Goal: Book appointment/travel/reservation

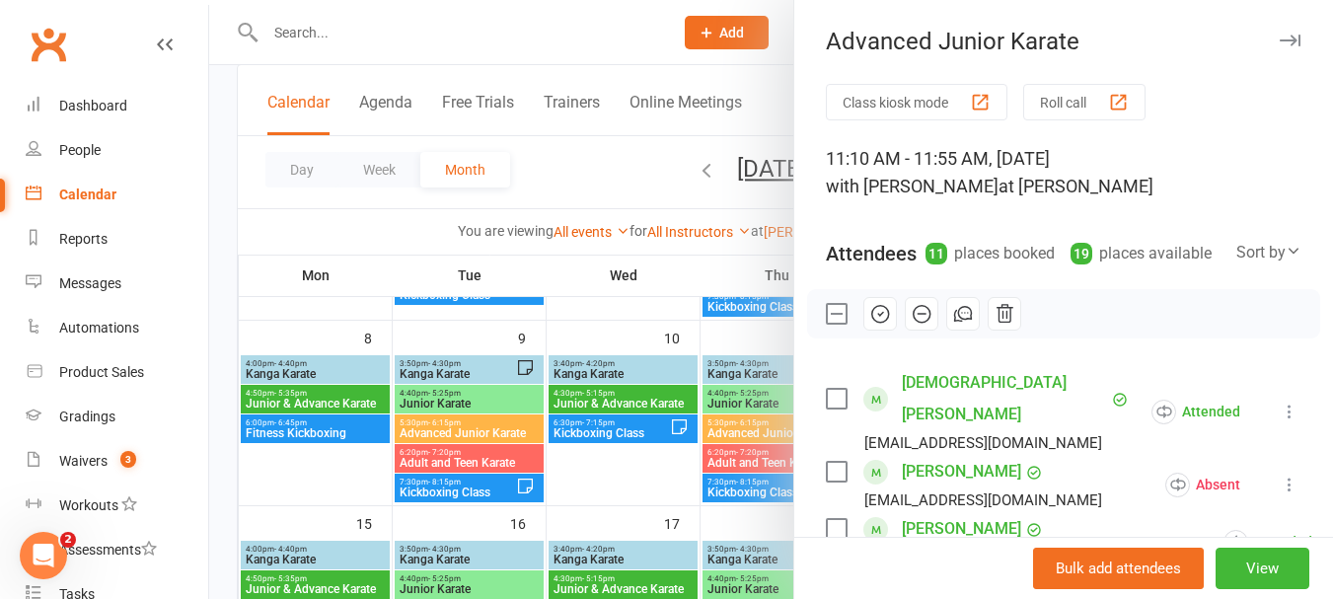
click at [829, 324] on label at bounding box center [836, 314] width 20 height 20
click at [595, 482] on div at bounding box center [771, 299] width 1124 height 599
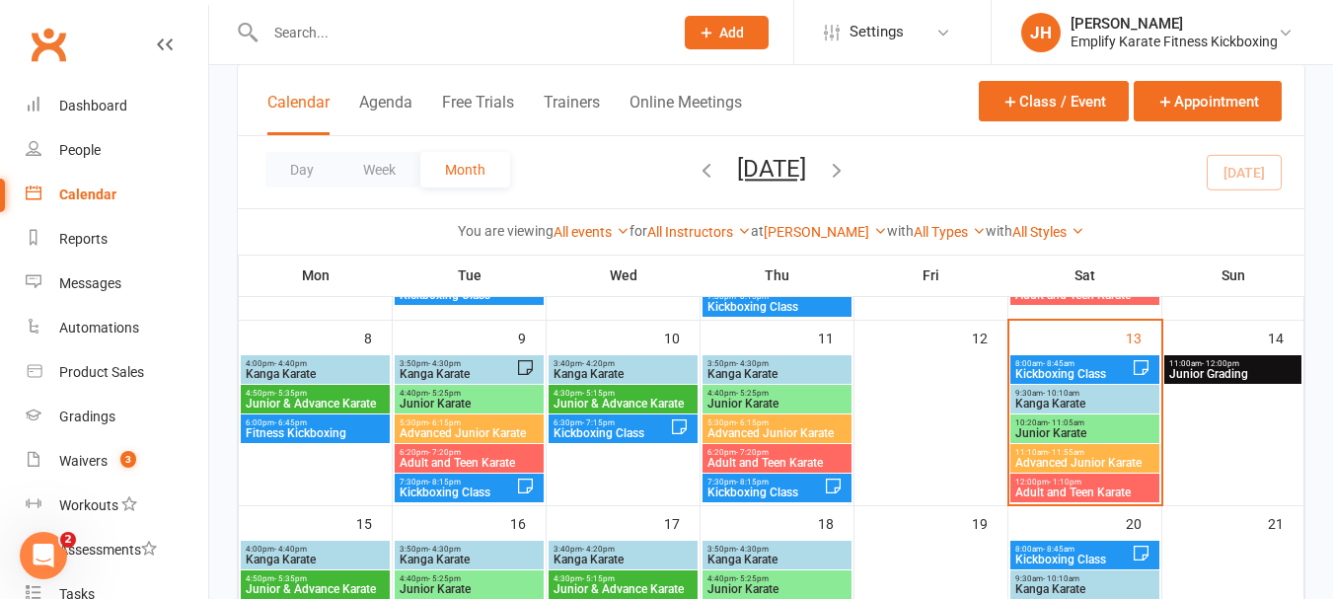
click at [1073, 492] on span "Adult and Teen Karate" at bounding box center [1084, 492] width 141 height 12
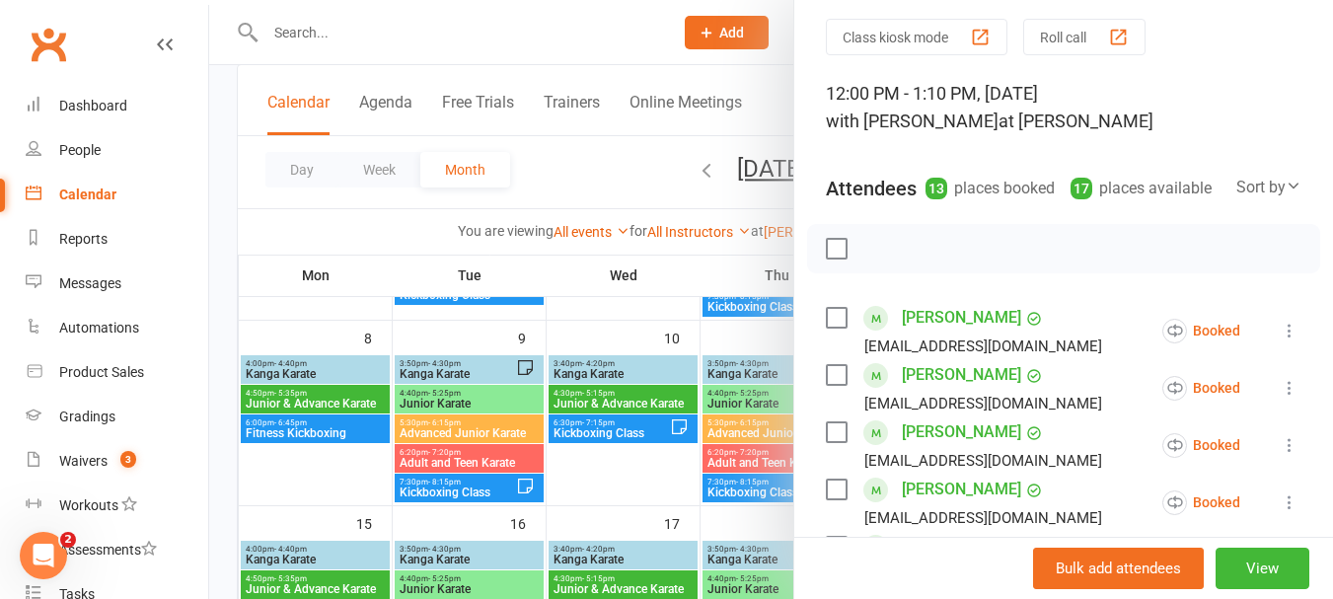
scroll to position [99, 0]
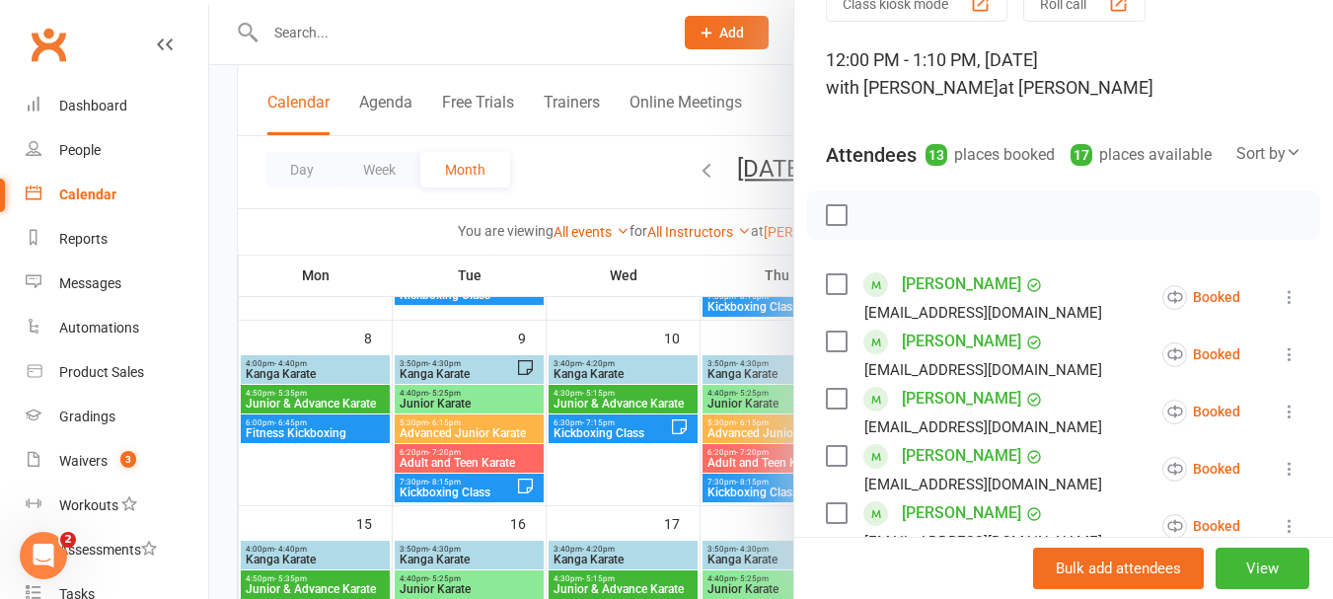
click at [826, 225] on label at bounding box center [836, 215] width 20 height 20
click at [911, 226] on icon "button" at bounding box center [922, 215] width 22 height 22
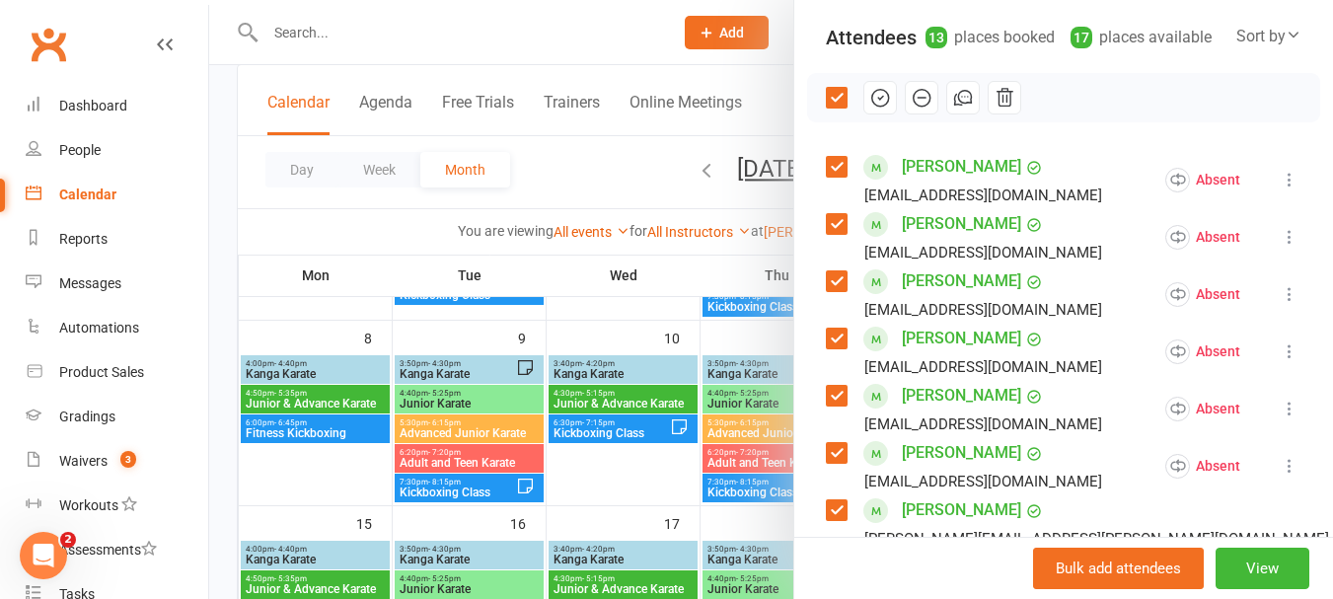
scroll to position [197, 0]
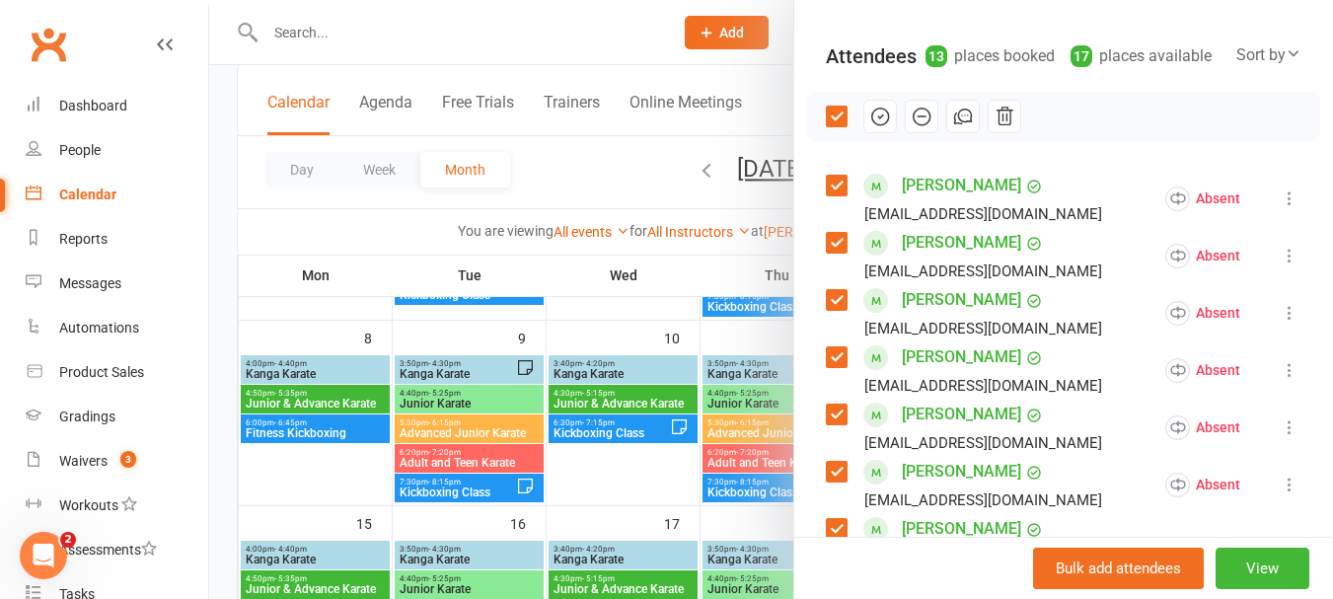
click at [831, 126] on label at bounding box center [836, 117] width 20 height 20
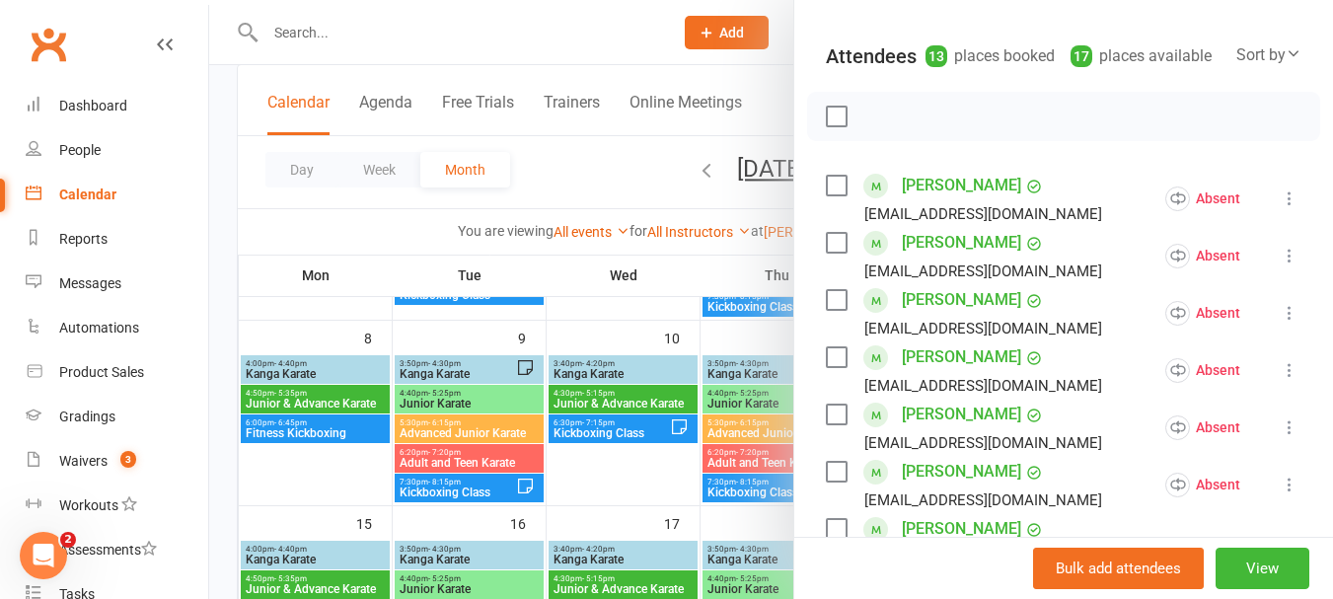
click at [826, 253] on label at bounding box center [836, 243] width 20 height 20
click at [829, 338] on div "[PERSON_NAME] [EMAIL_ADDRESS][DOMAIN_NAME]" at bounding box center [968, 312] width 284 height 57
click at [834, 253] on label at bounding box center [836, 243] width 20 height 20
click at [827, 310] on label at bounding box center [836, 300] width 20 height 20
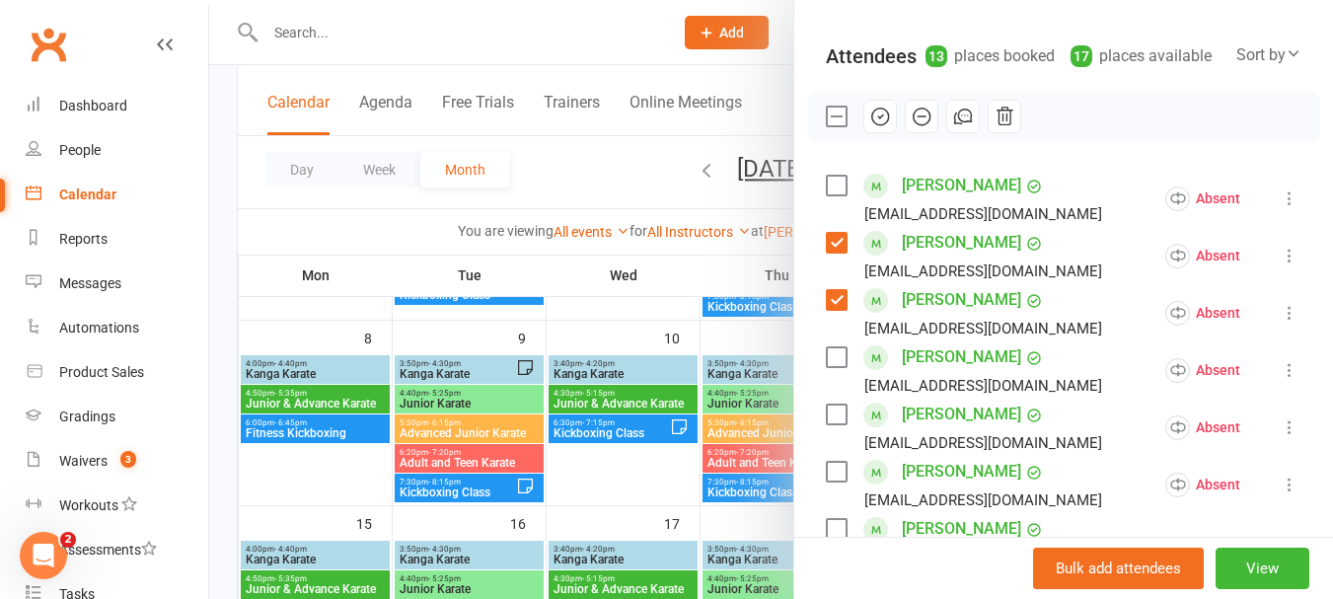
click at [827, 367] on label at bounding box center [836, 357] width 20 height 20
click at [834, 367] on label at bounding box center [836, 357] width 20 height 20
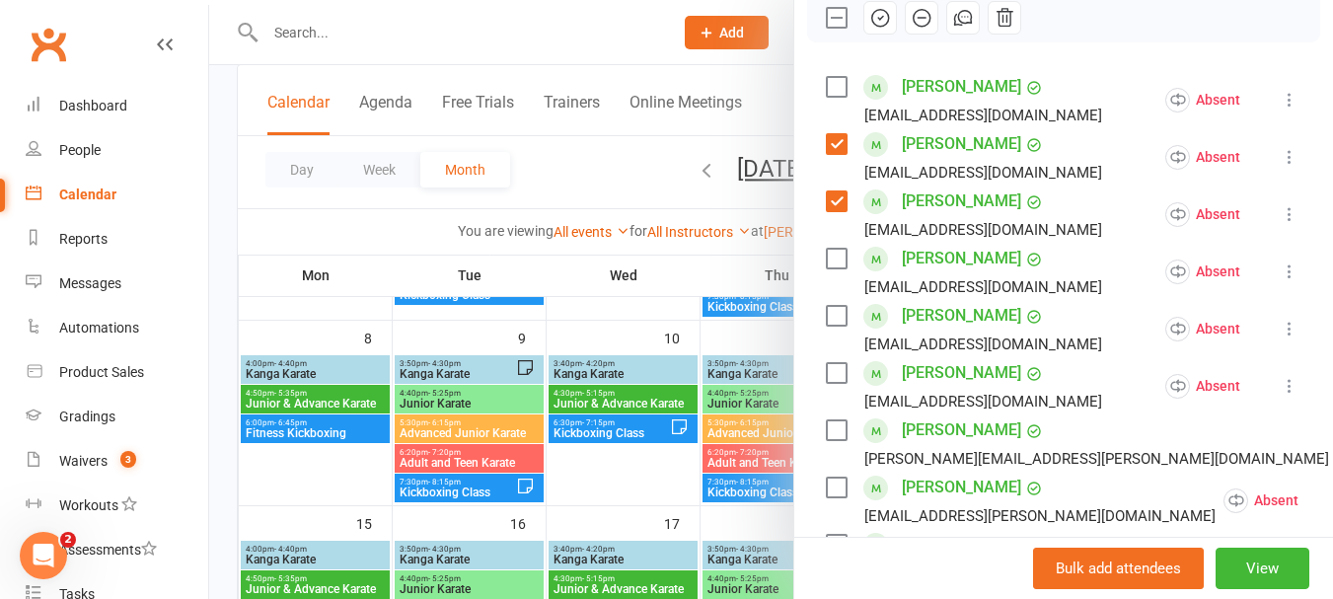
click at [826, 326] on label at bounding box center [836, 316] width 20 height 20
click at [826, 383] on label at bounding box center [836, 373] width 20 height 20
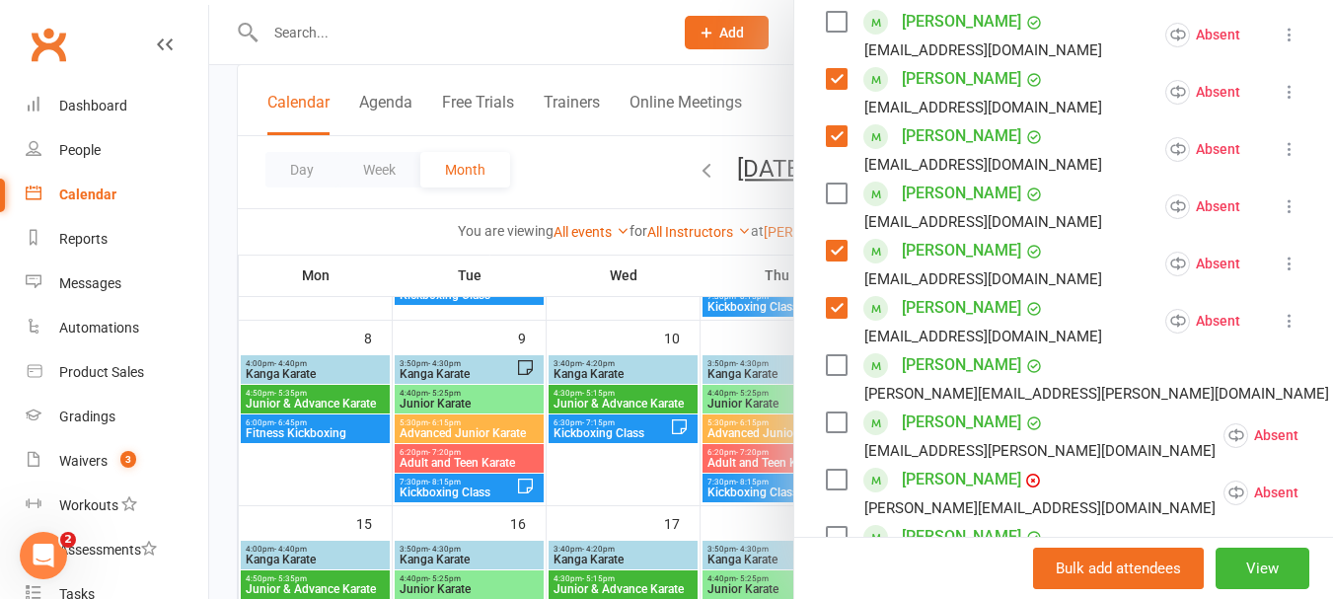
scroll to position [395, 0]
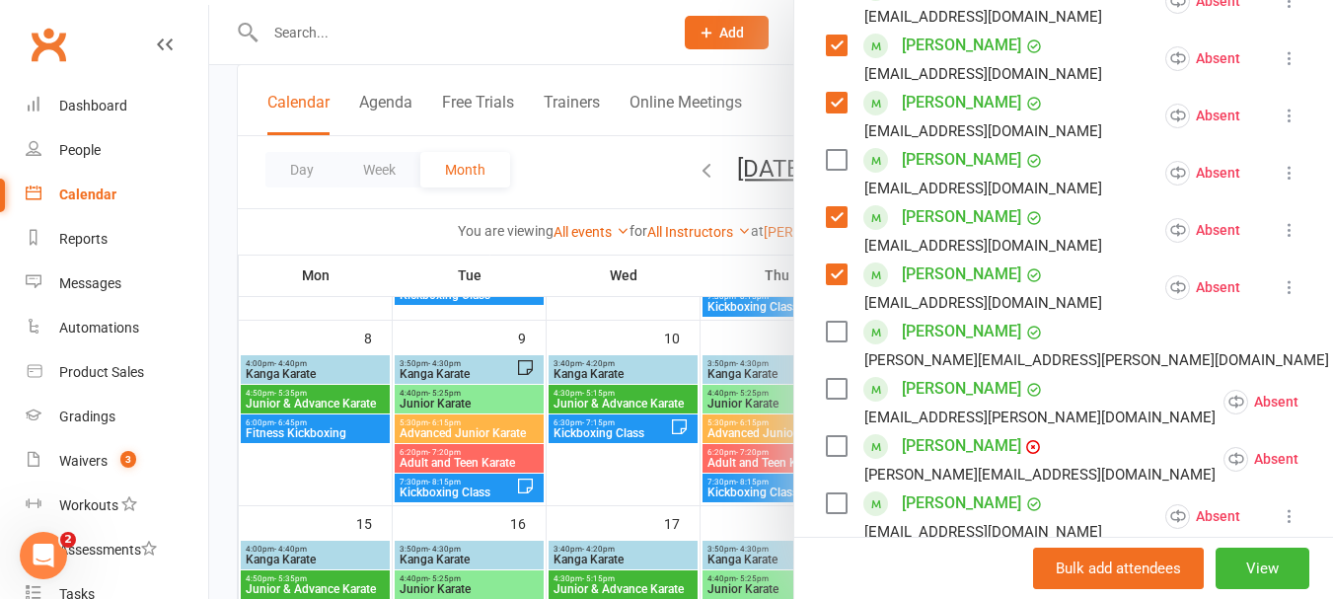
click at [830, 341] on label at bounding box center [836, 332] width 20 height 20
click at [832, 399] on label at bounding box center [836, 389] width 20 height 20
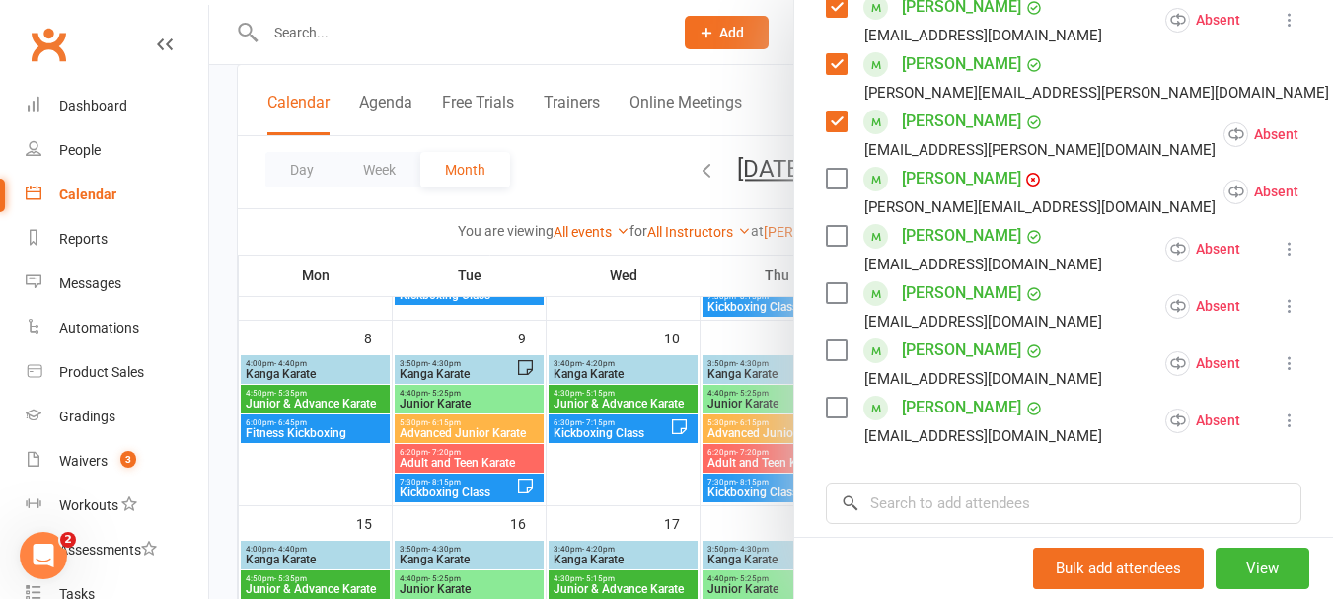
scroll to position [691, 0]
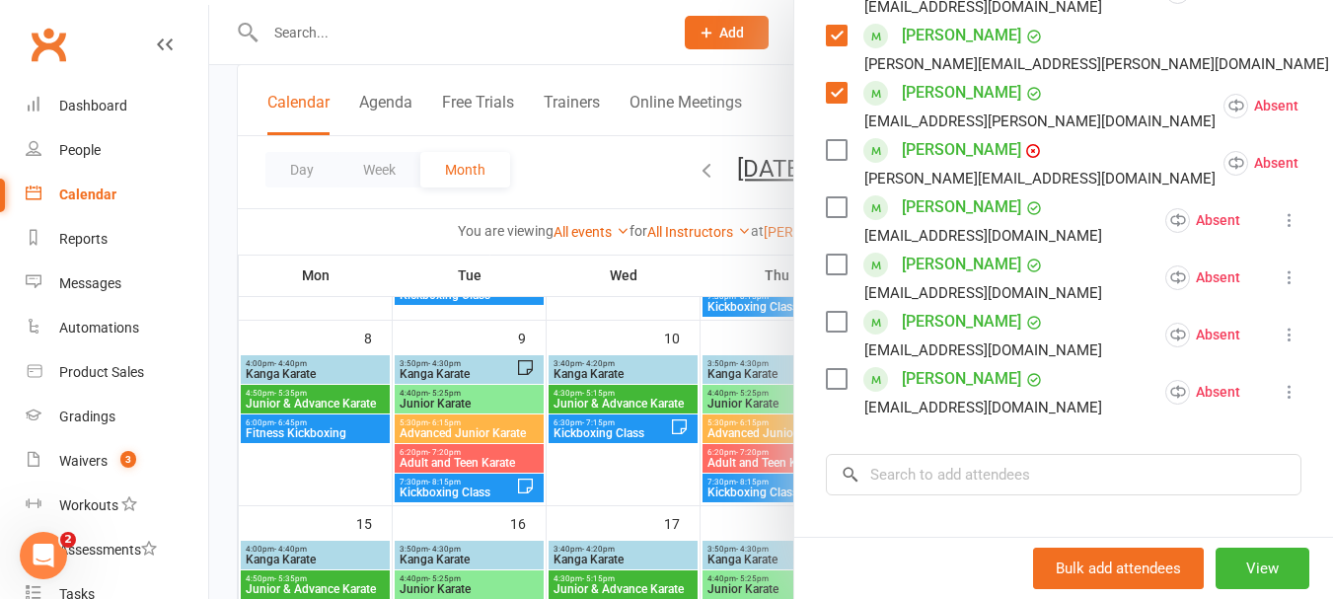
click at [835, 217] on label at bounding box center [836, 207] width 20 height 20
click at [826, 274] on label at bounding box center [836, 265] width 20 height 20
click at [837, 331] on label at bounding box center [836, 322] width 20 height 20
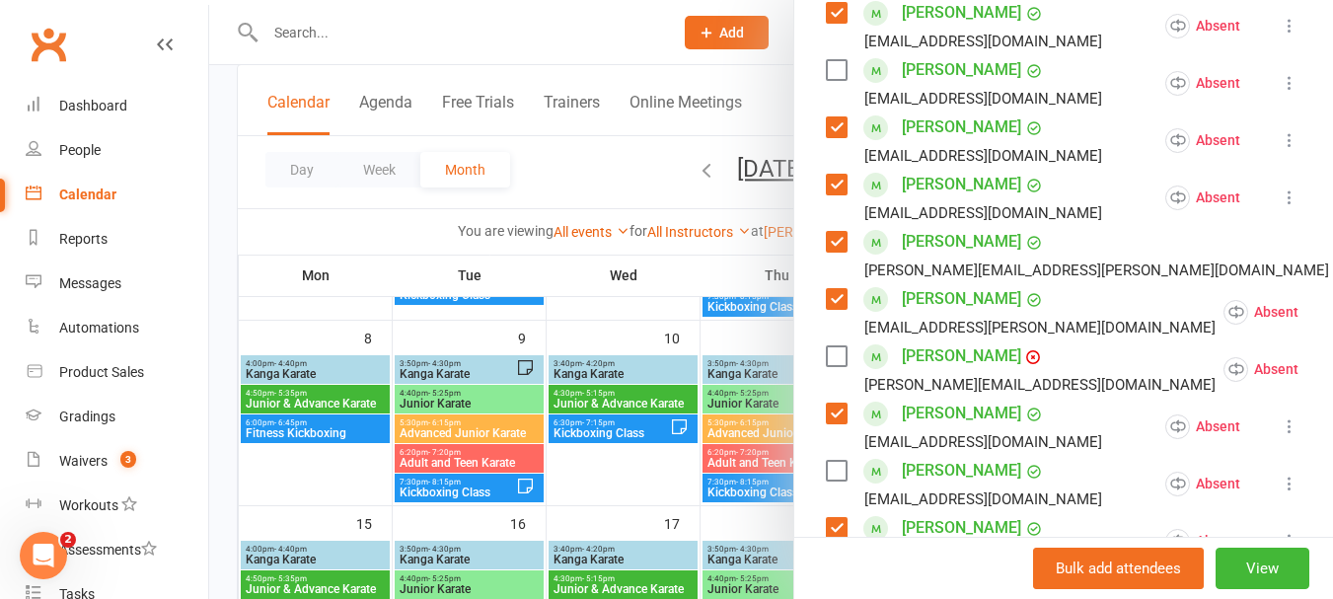
scroll to position [296, 0]
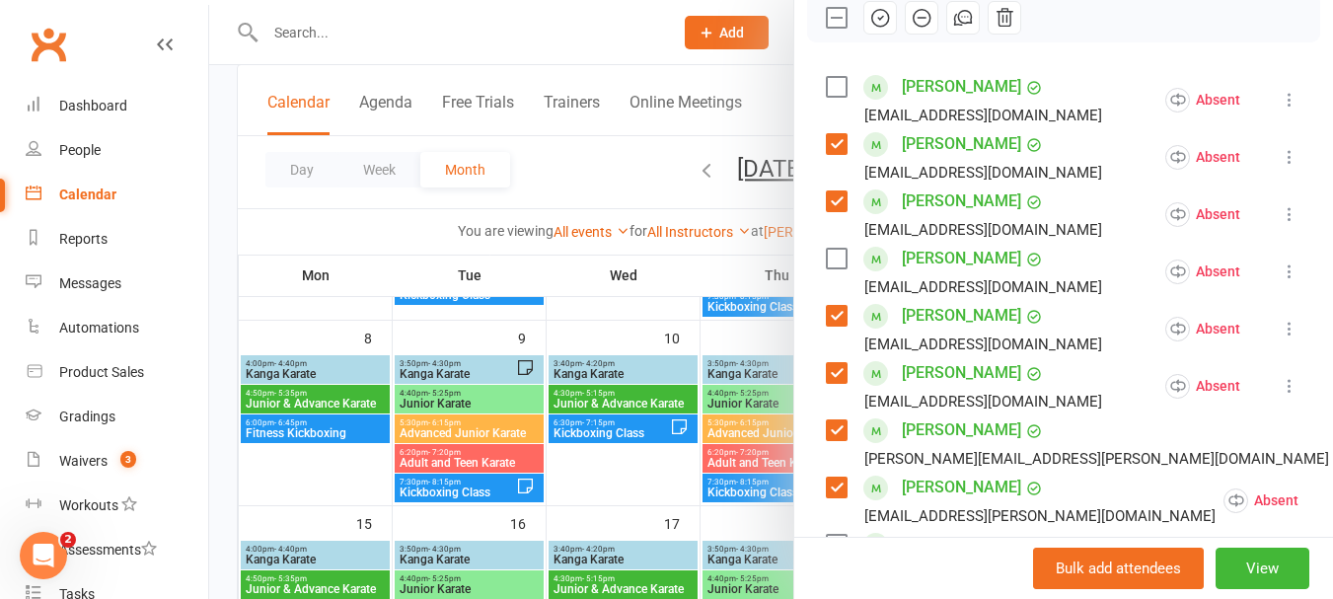
click at [869, 29] on icon "button" at bounding box center [880, 18] width 22 height 22
click at [835, 28] on label at bounding box center [836, 18] width 20 height 20
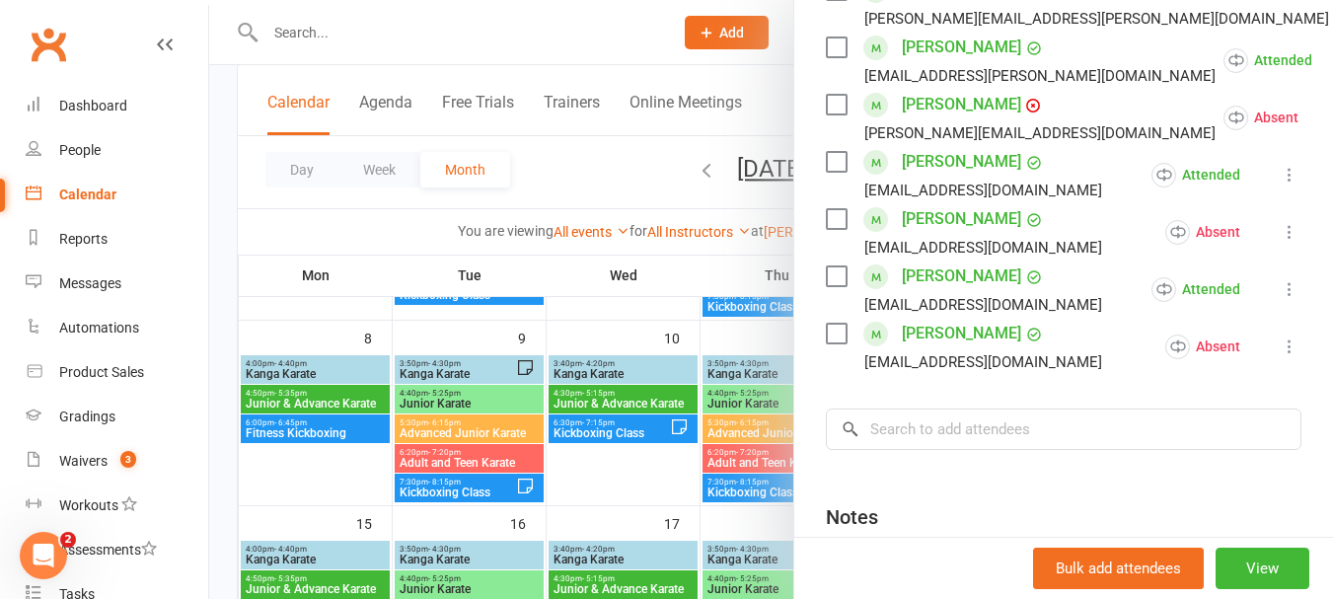
scroll to position [888, 0]
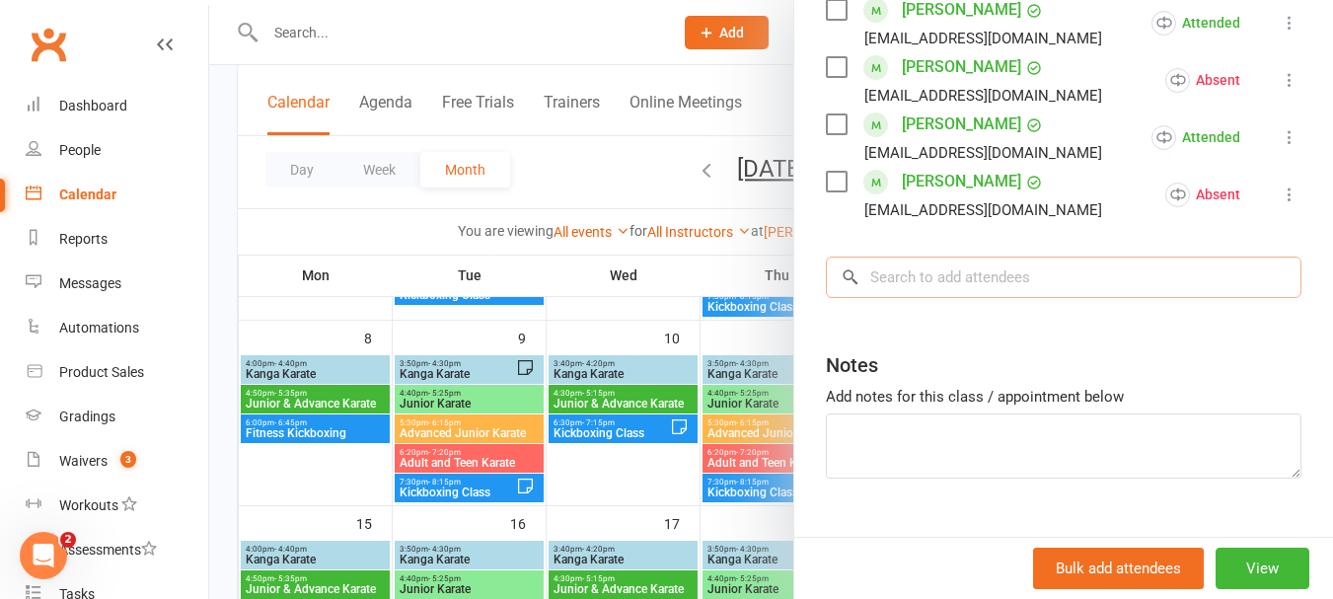
click at [954, 287] on input "search" at bounding box center [1063, 276] width 475 height 41
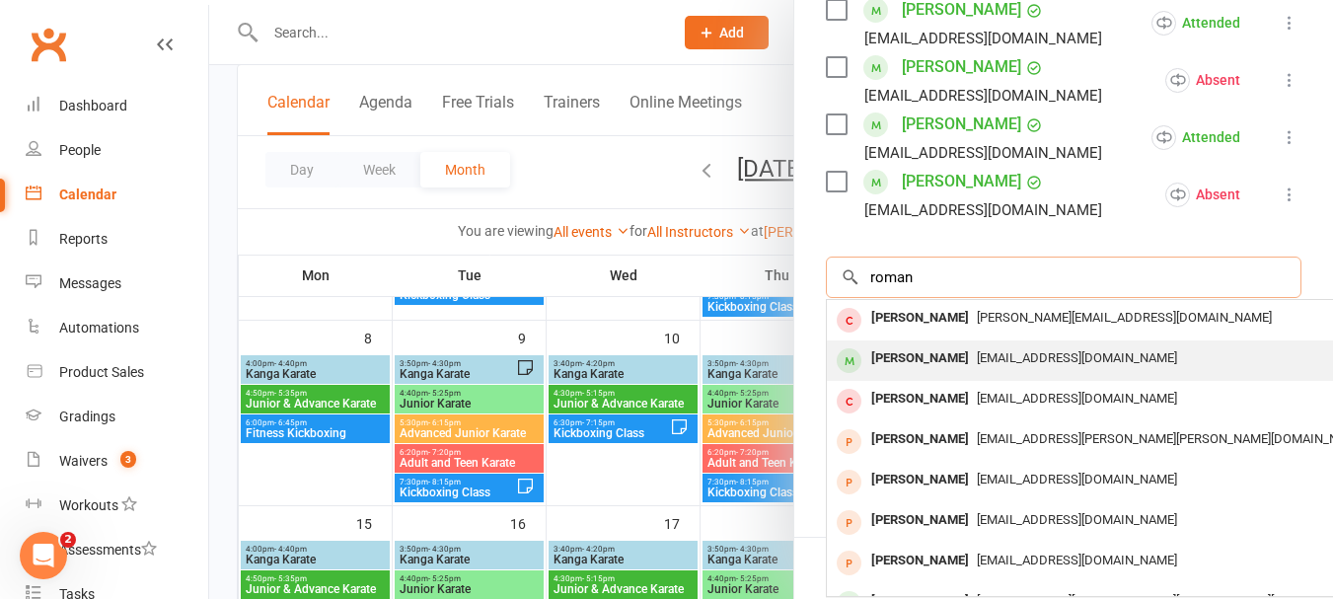
type input "roman"
click at [927, 373] on div "[PERSON_NAME]" at bounding box center [919, 358] width 113 height 29
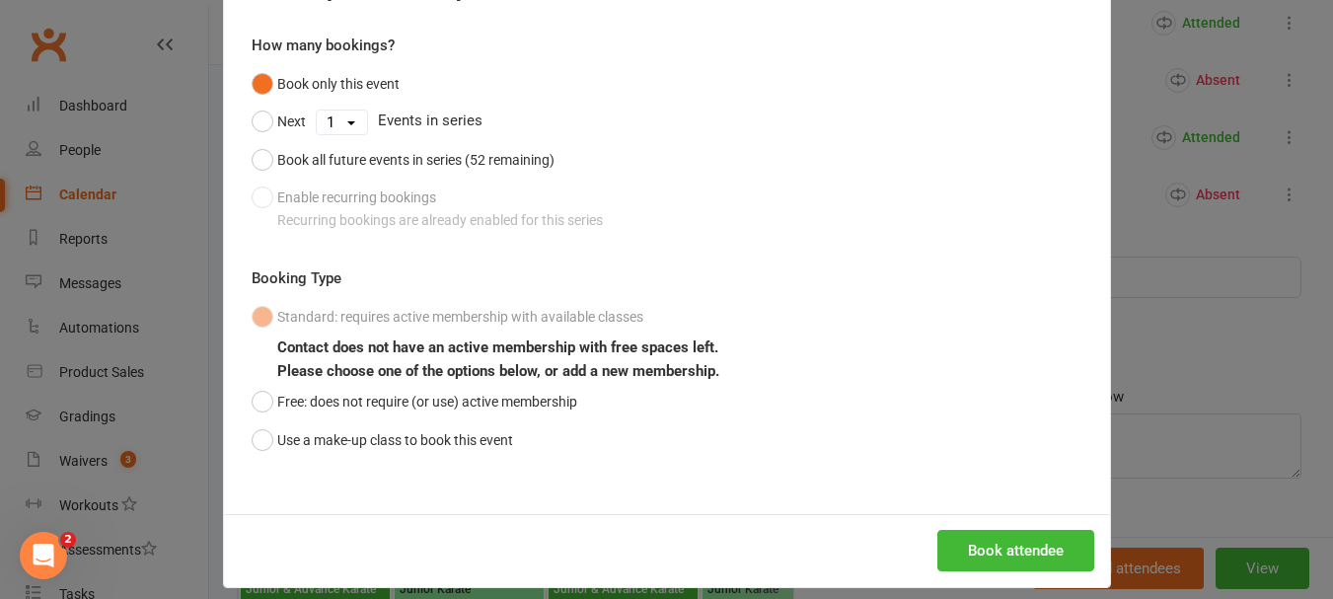
scroll to position [174, 0]
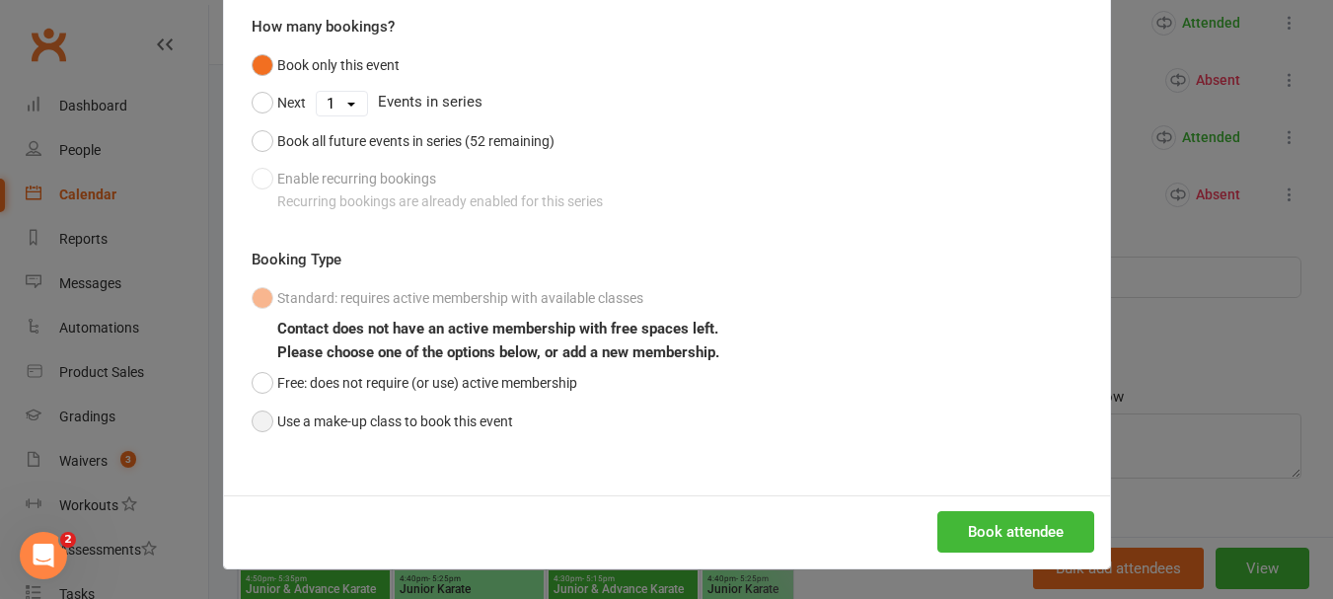
click at [283, 419] on button "Use a make-up class to book this event" at bounding box center [382, 420] width 261 height 37
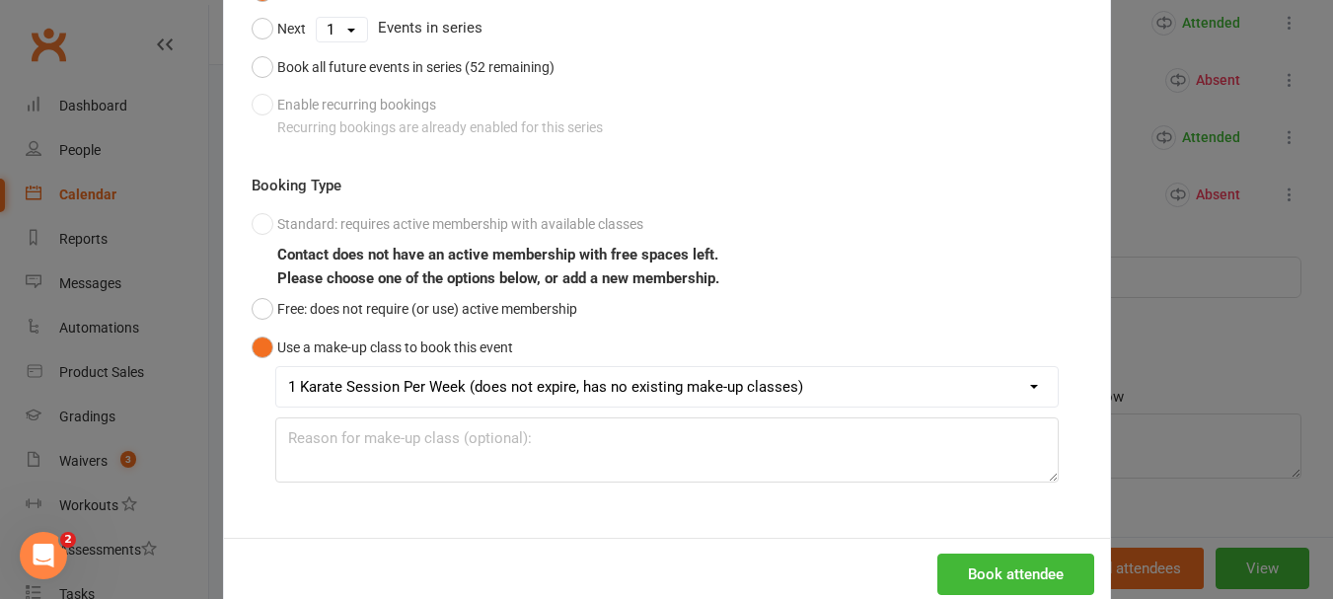
scroll to position [290, 0]
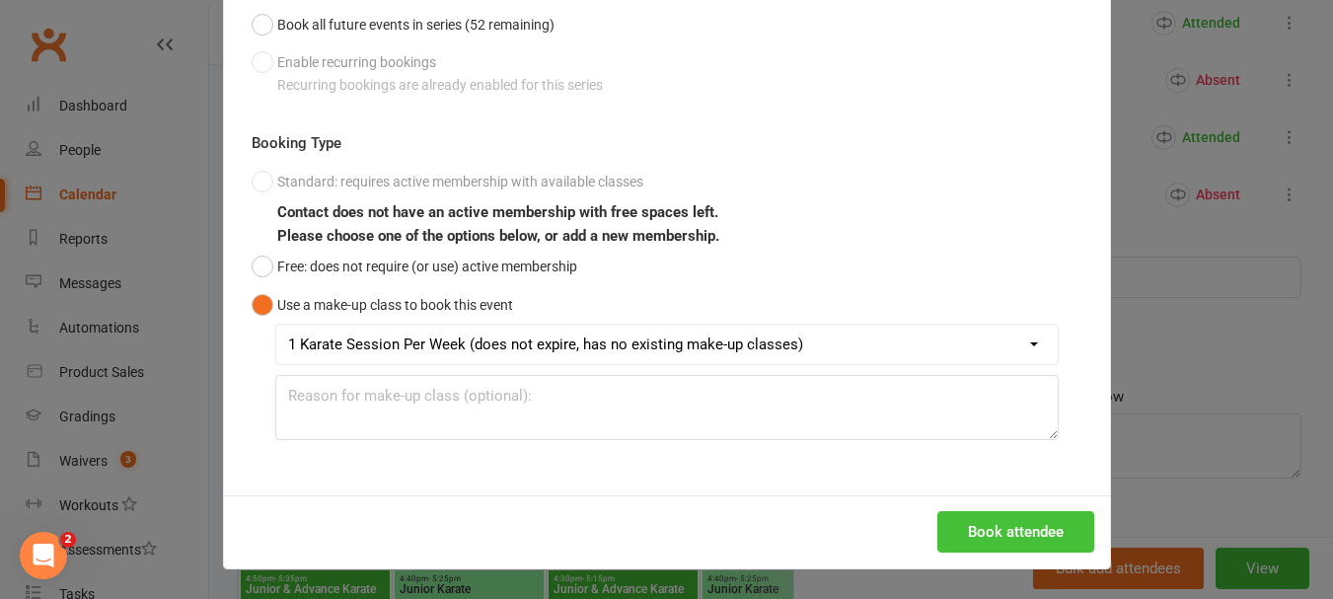
click at [952, 532] on button "Book attendee" at bounding box center [1015, 531] width 157 height 41
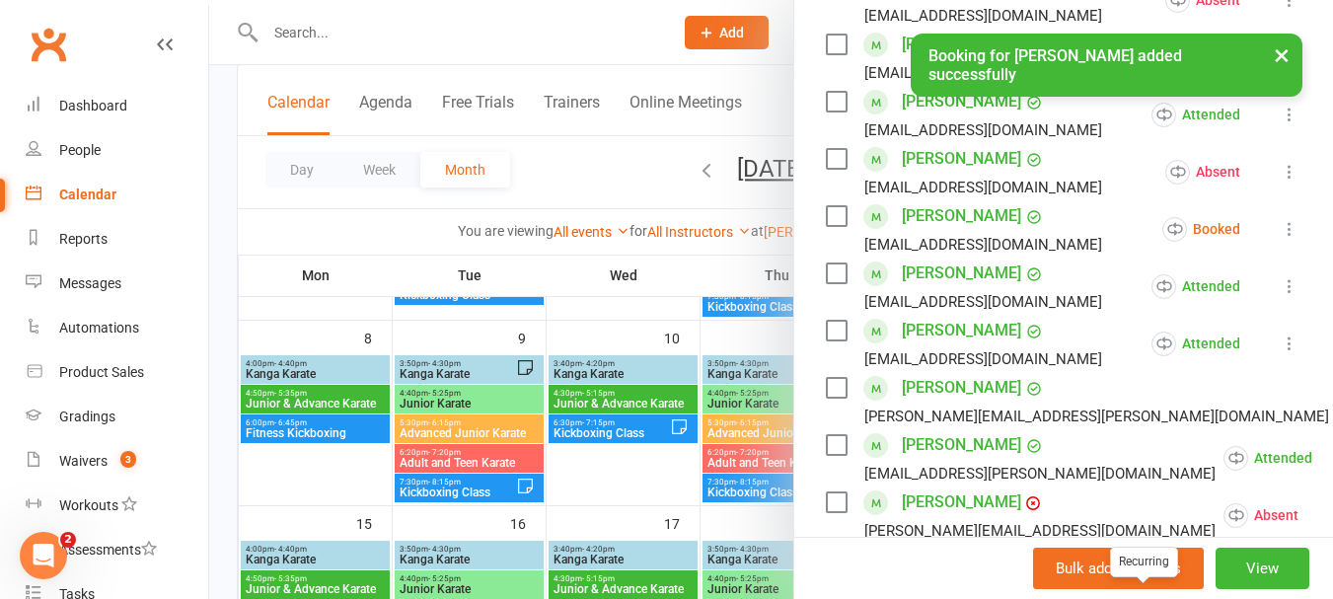
scroll to position [353, 0]
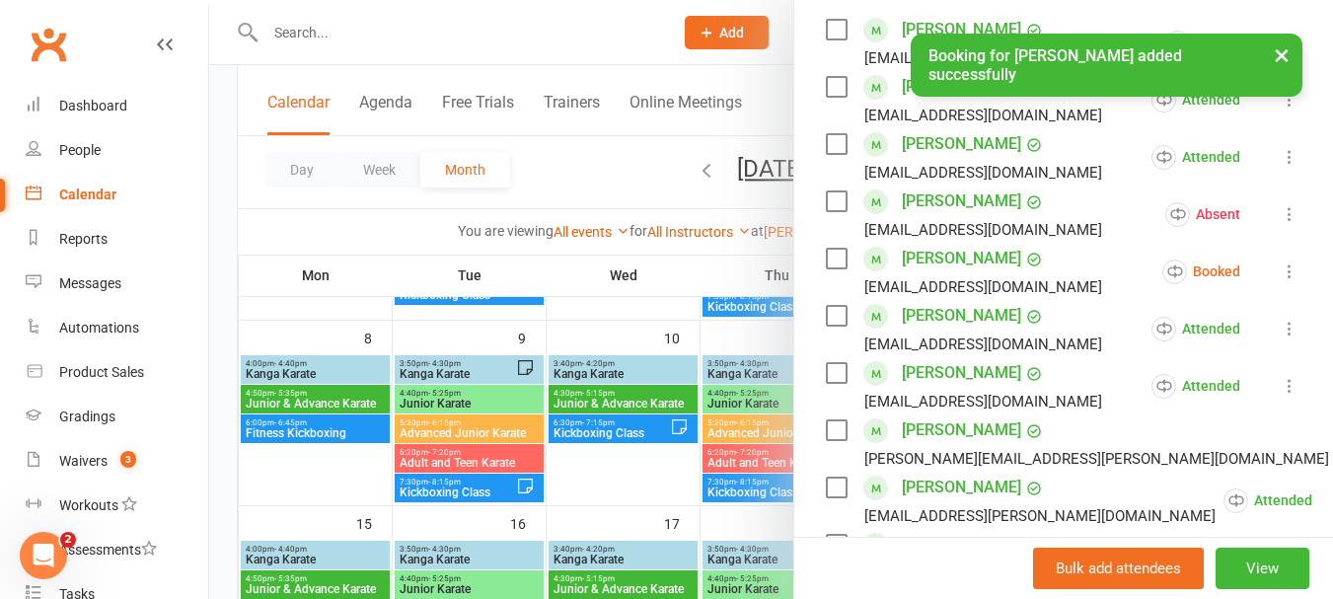
click at [1277, 283] on button at bounding box center [1289, 271] width 24 height 24
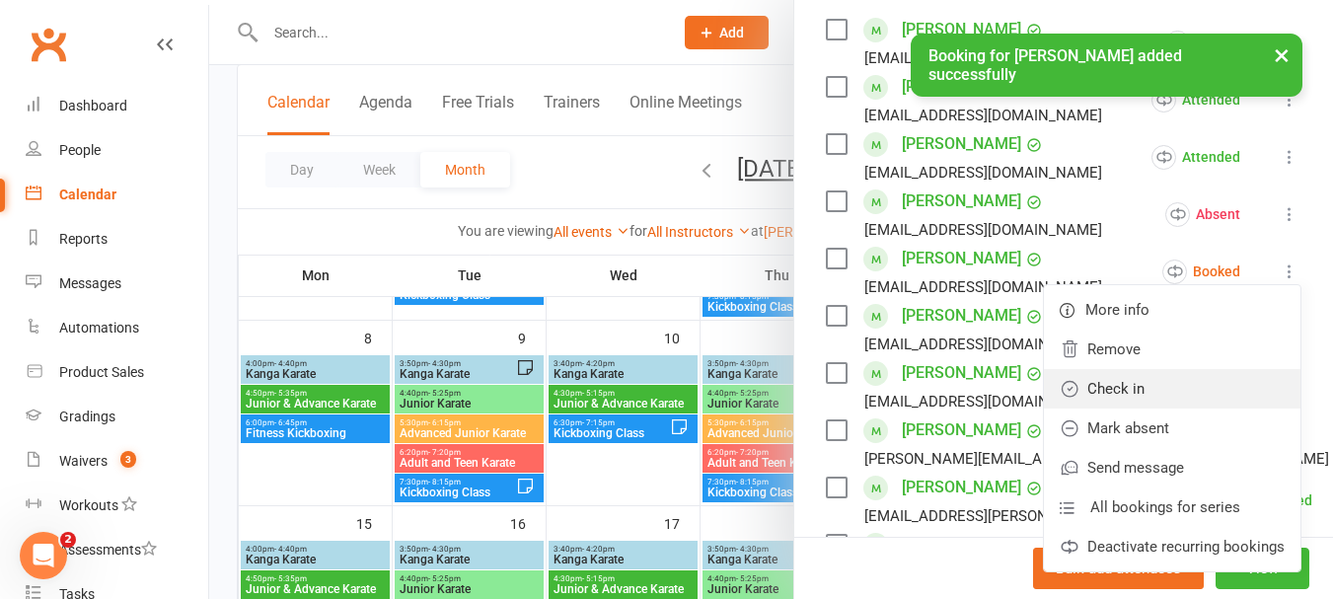
click at [1115, 408] on link "Check in" at bounding box center [1172, 388] width 256 height 39
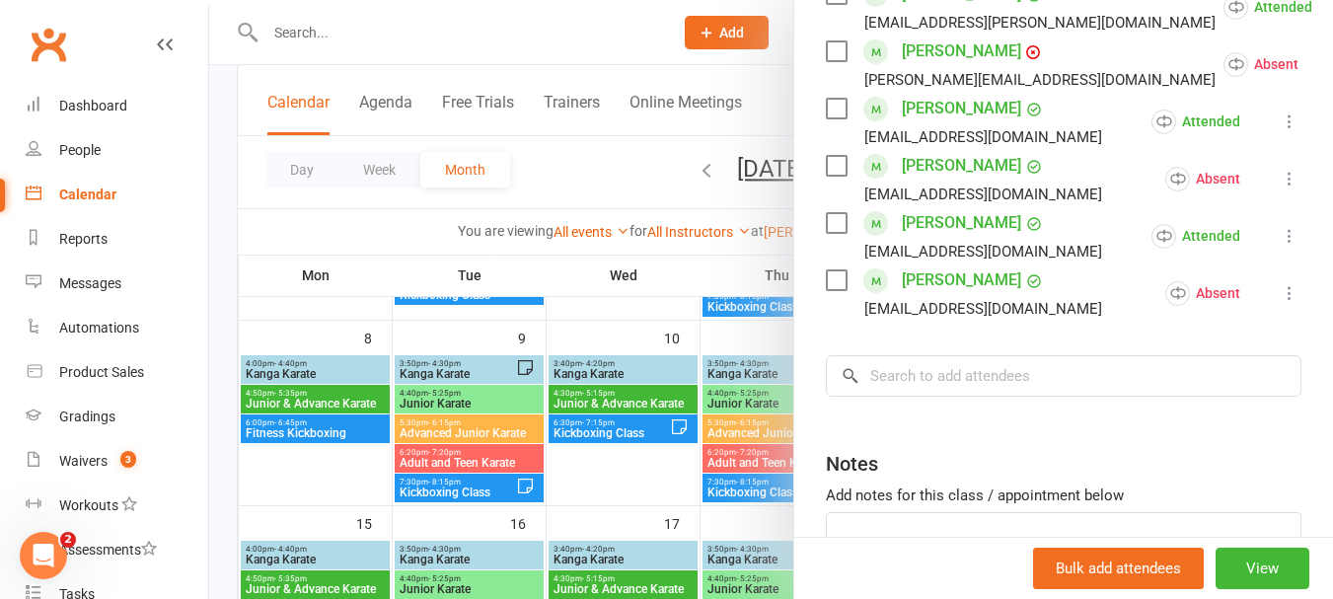
scroll to position [814, 0]
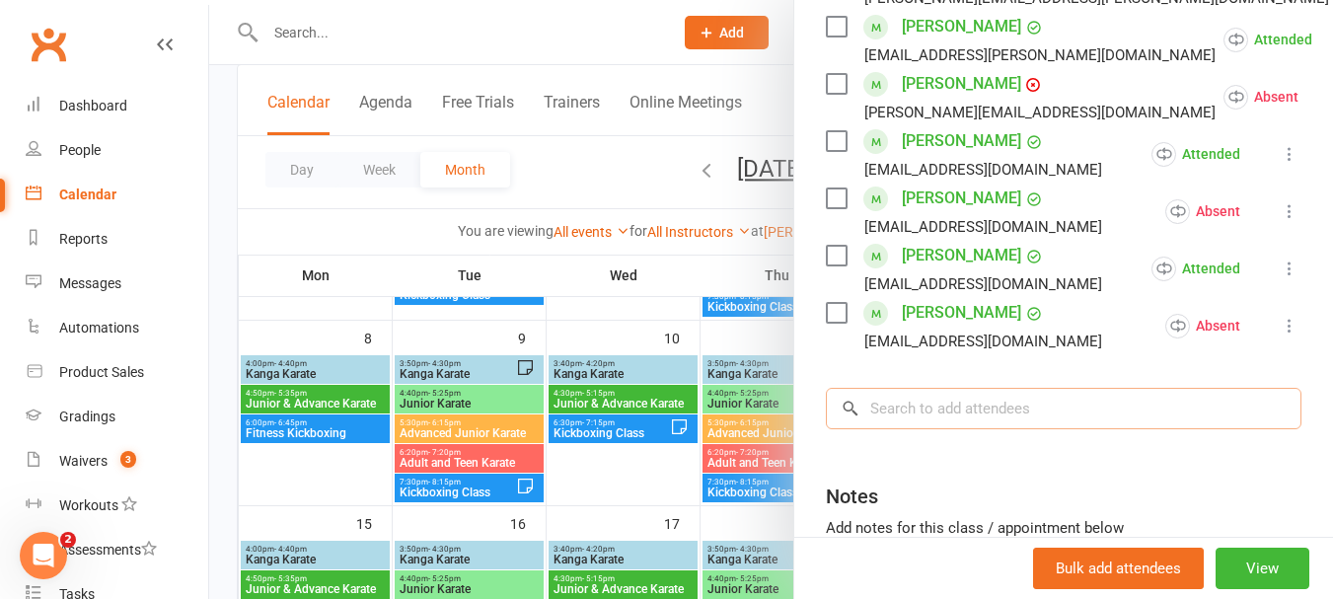
click at [1003, 429] on input "search" at bounding box center [1063, 408] width 475 height 41
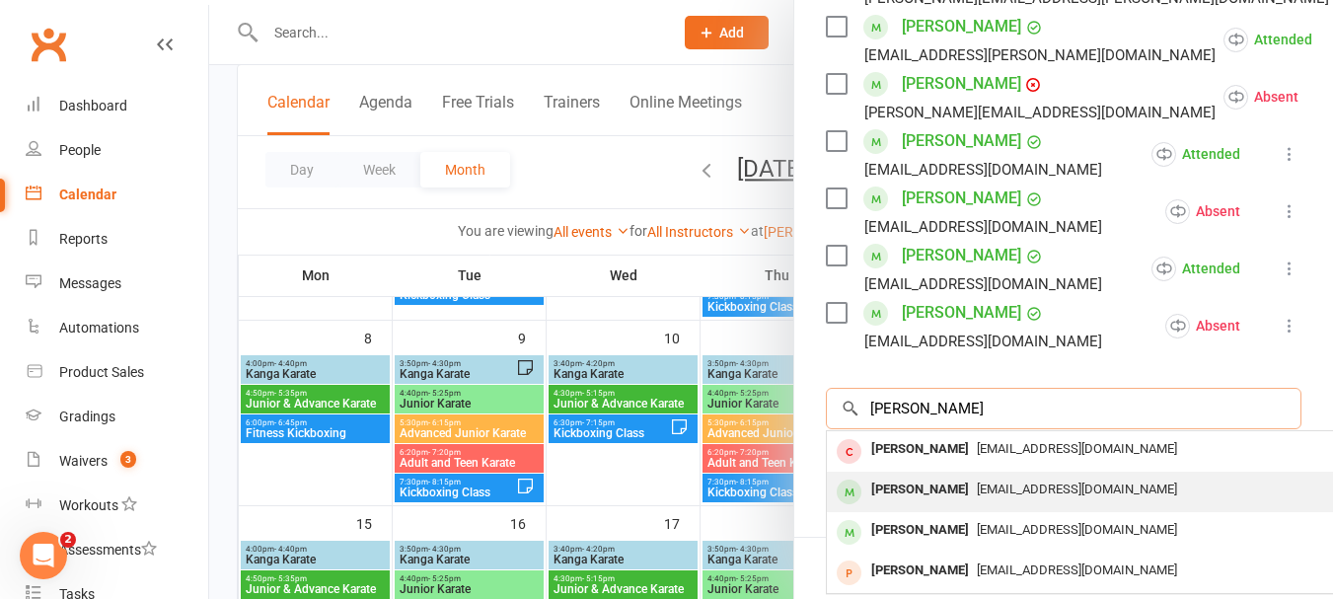
type input "[PERSON_NAME]"
click at [916, 504] on div "[PERSON_NAME]" at bounding box center [919, 489] width 113 height 29
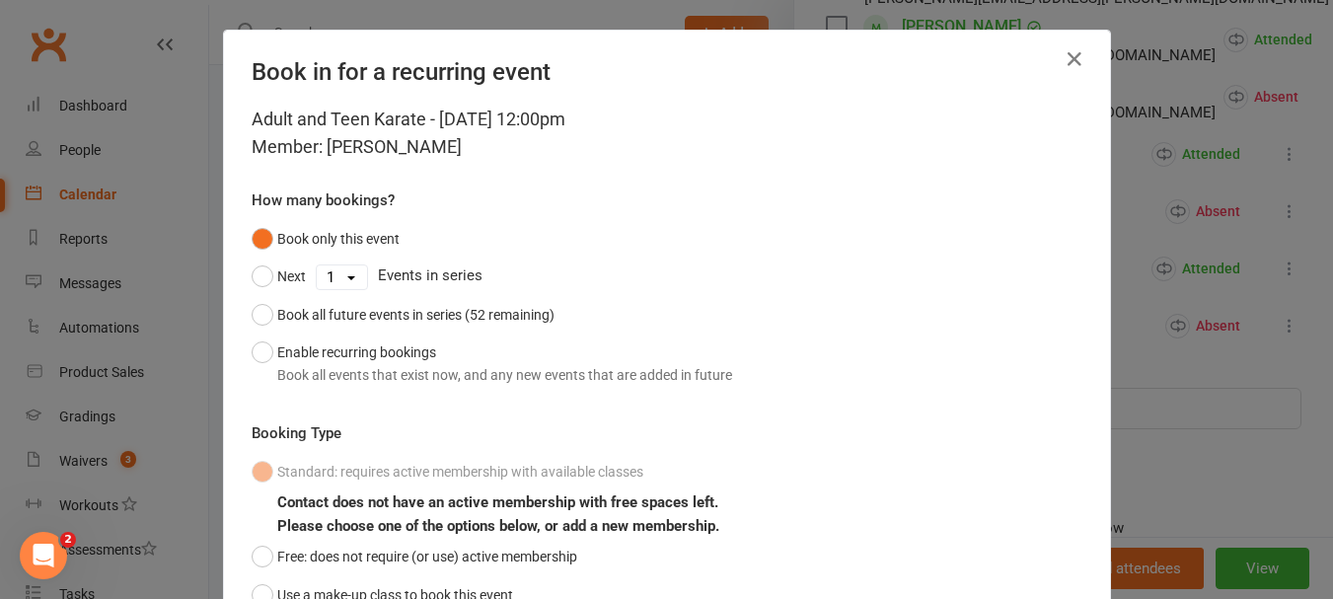
scroll to position [174, 0]
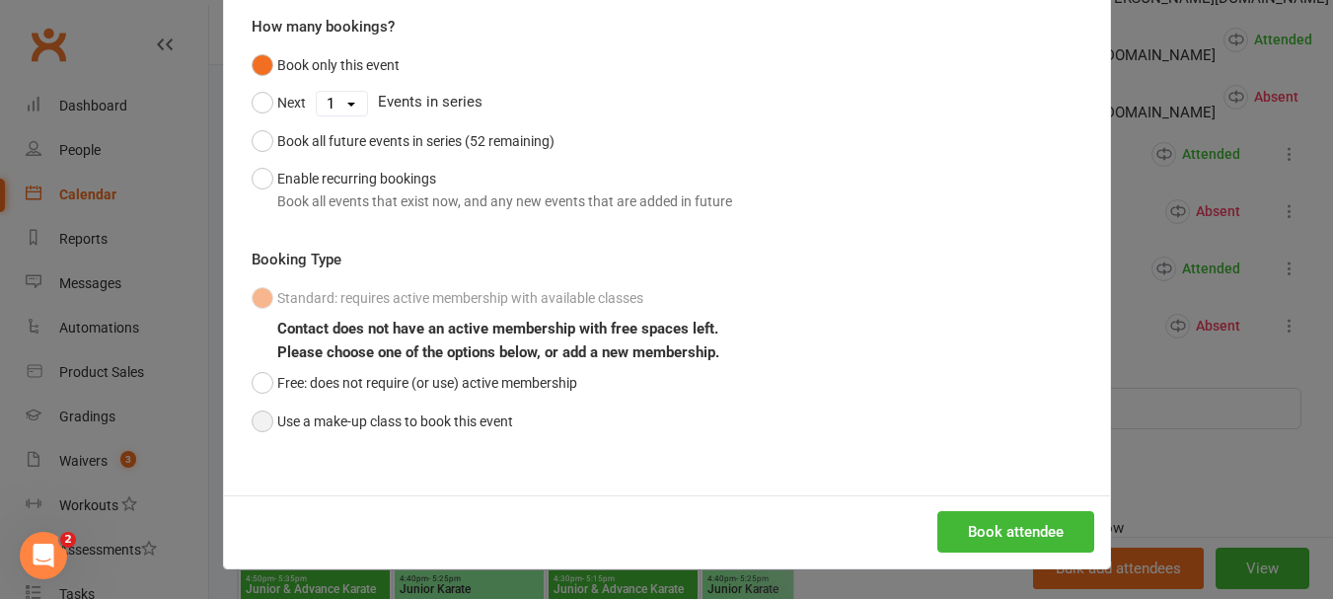
click at [335, 415] on button "Use a make-up class to book this event" at bounding box center [382, 420] width 261 height 37
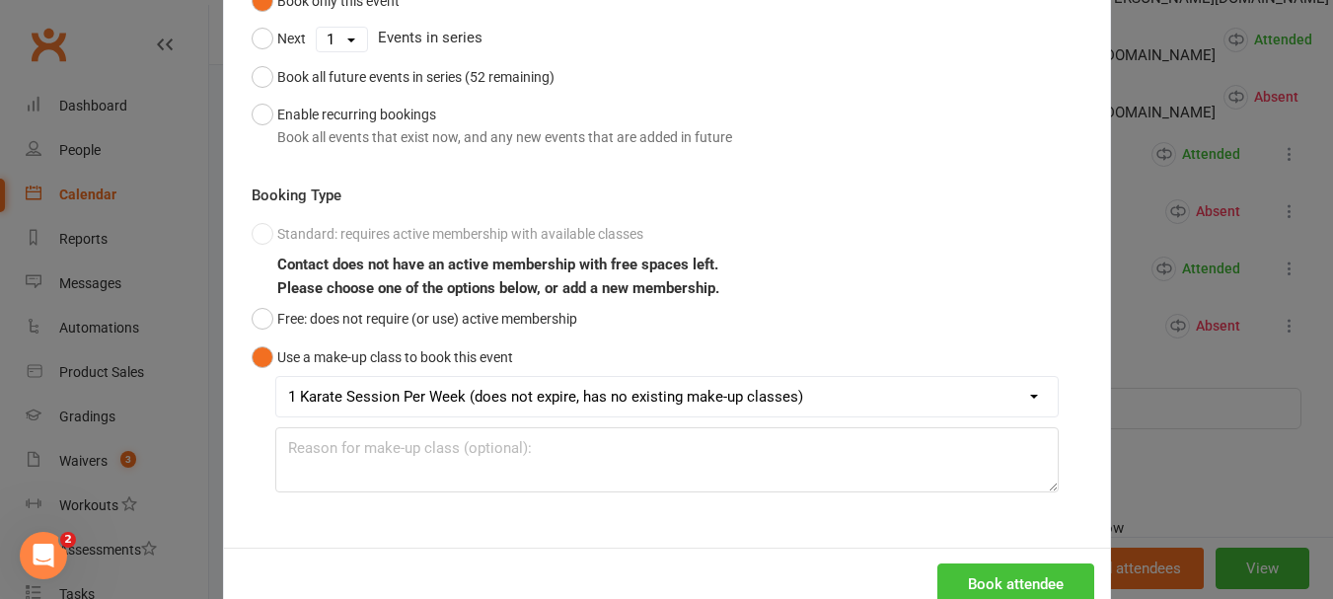
scroll to position [290, 0]
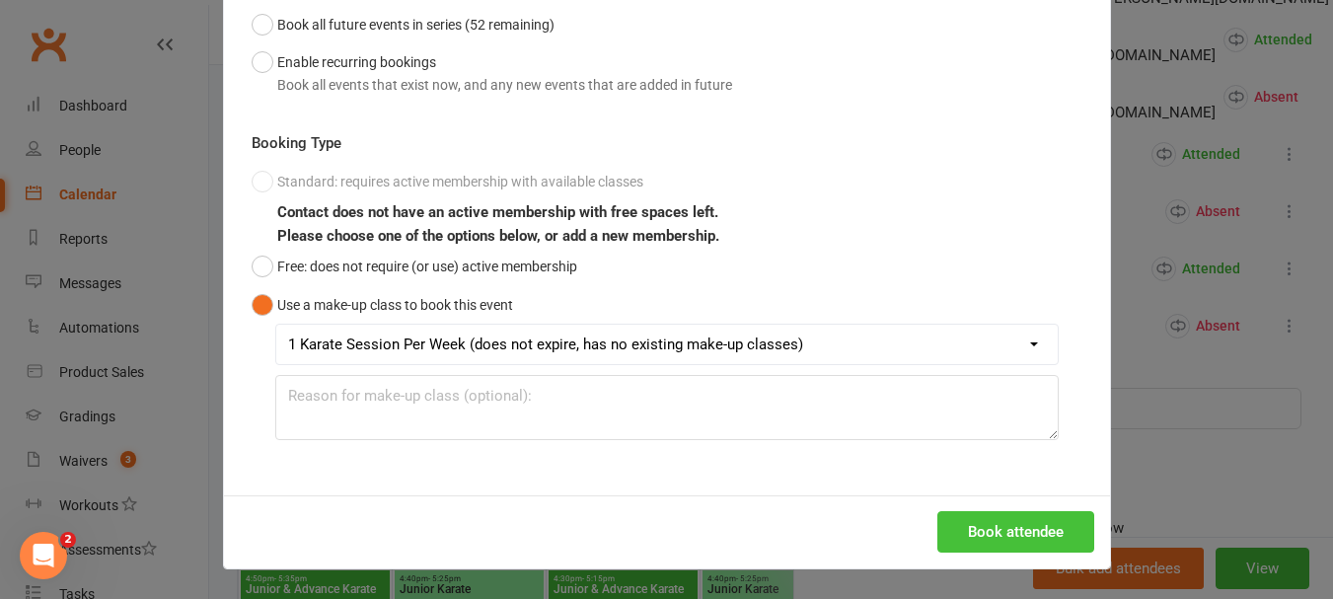
click at [947, 541] on button "Book attendee" at bounding box center [1015, 531] width 157 height 41
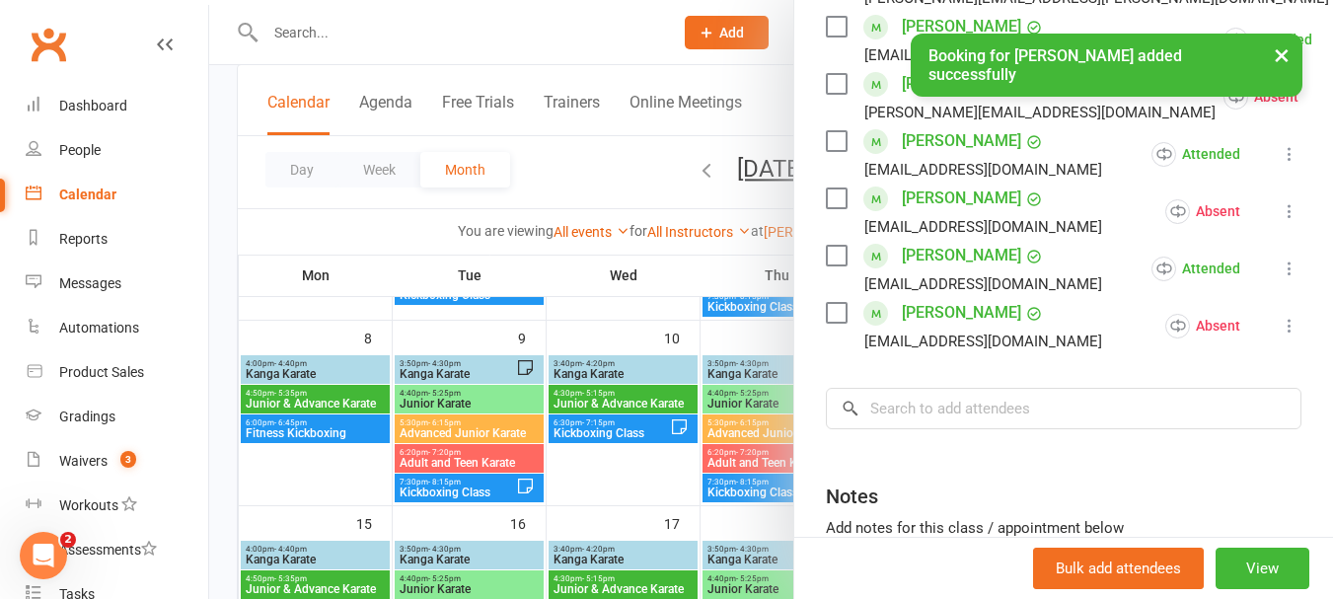
scroll to position [871, 0]
click at [1015, 429] on input "search" at bounding box center [1063, 408] width 475 height 41
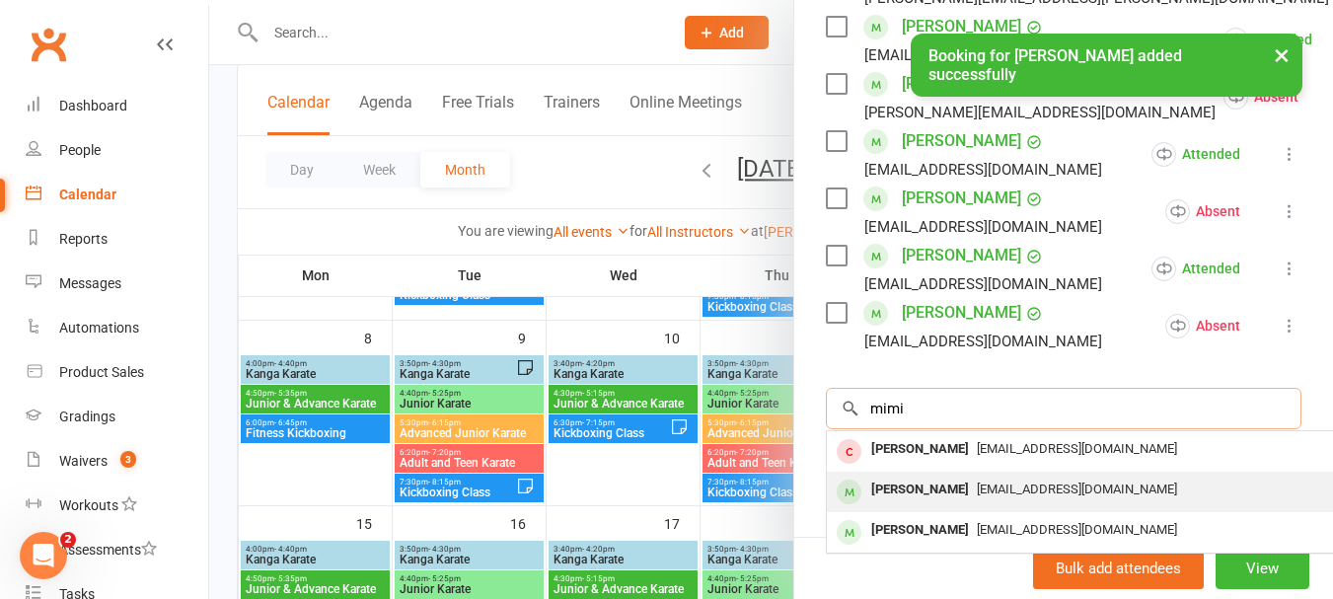
type input "mimi"
click at [935, 504] on div "[PERSON_NAME]" at bounding box center [919, 489] width 113 height 29
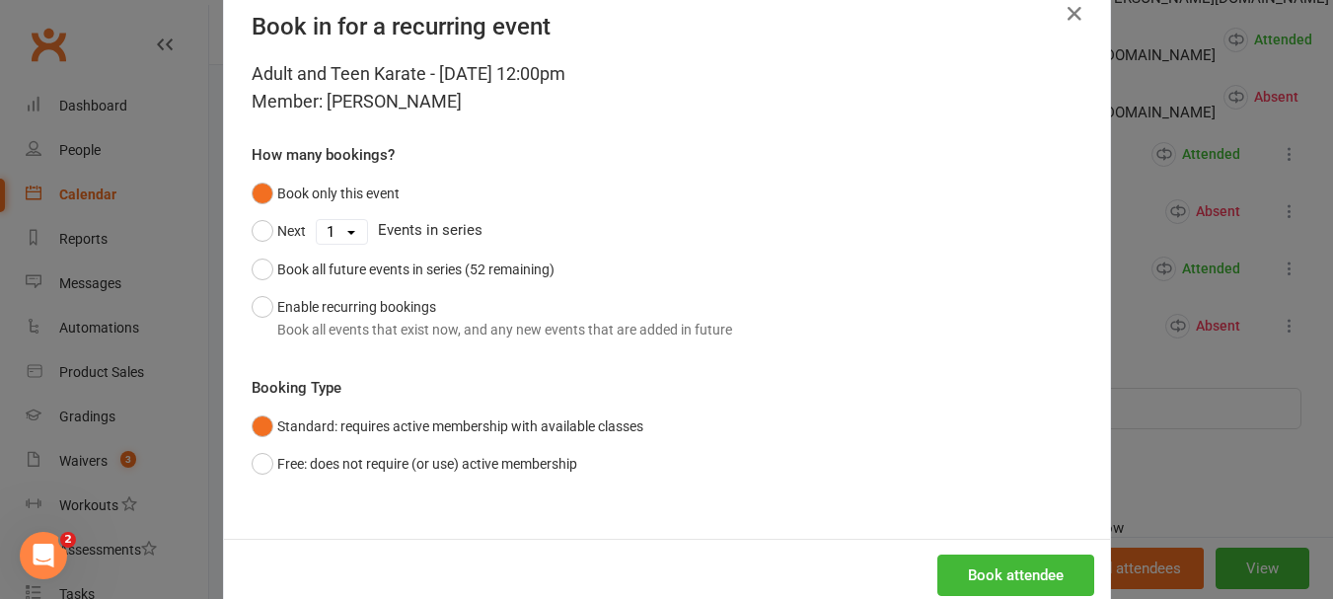
scroll to position [89, 0]
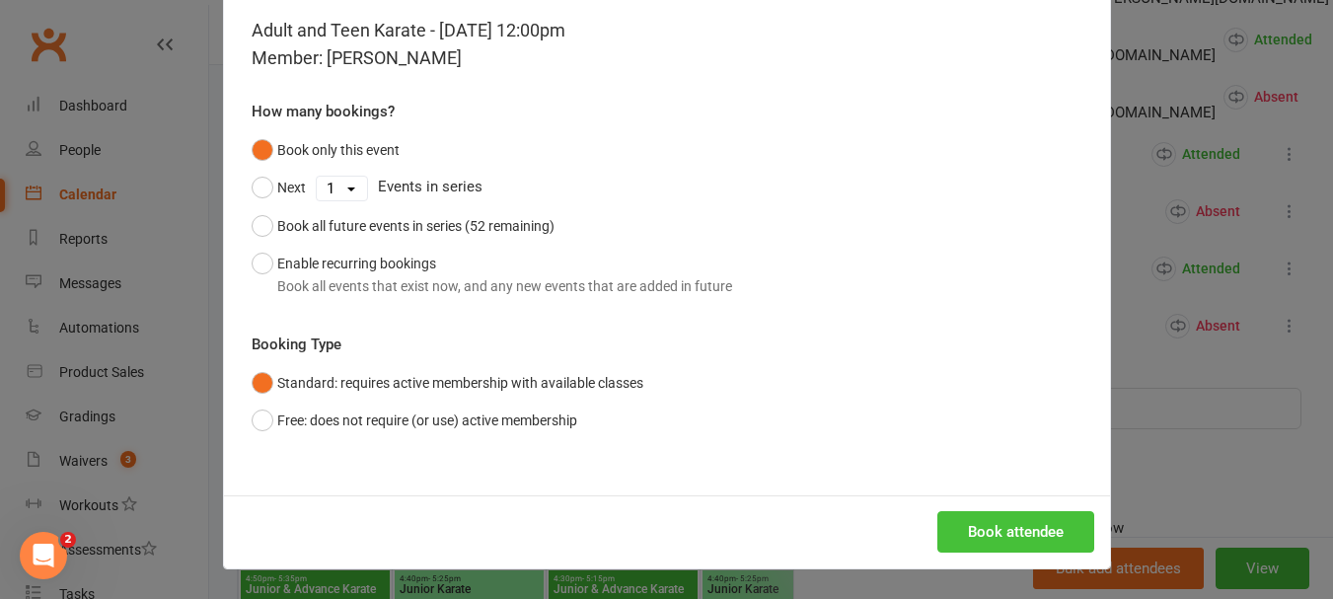
click at [1017, 522] on button "Book attendee" at bounding box center [1015, 531] width 157 height 41
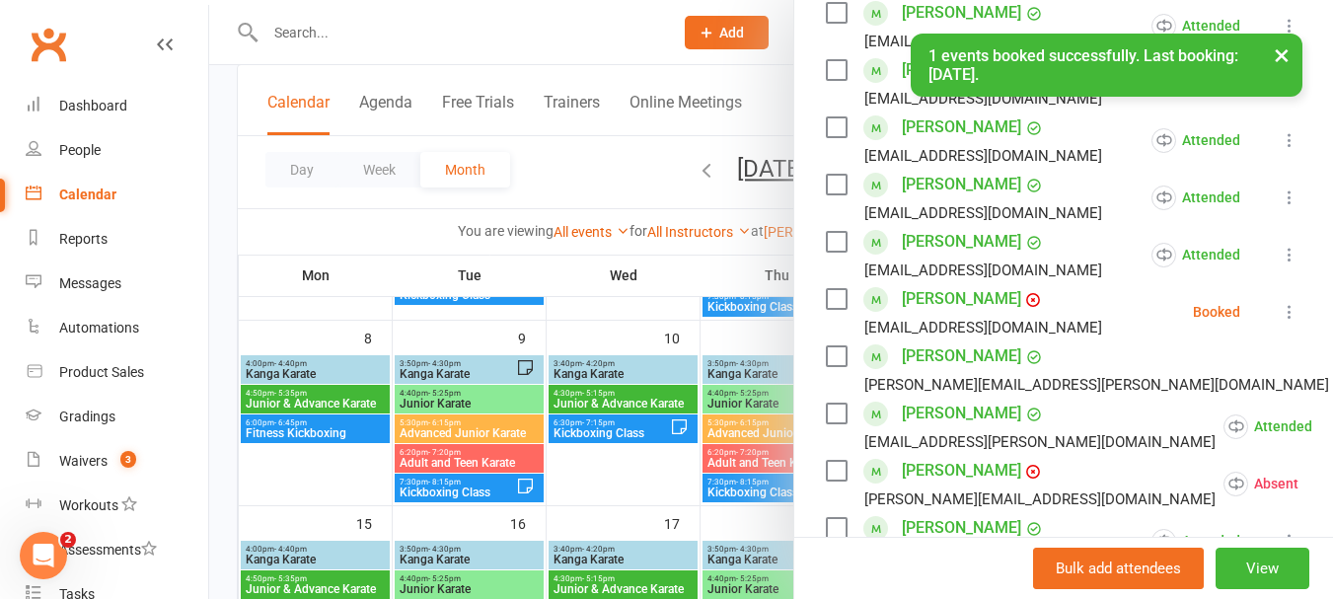
scroll to position [534, 0]
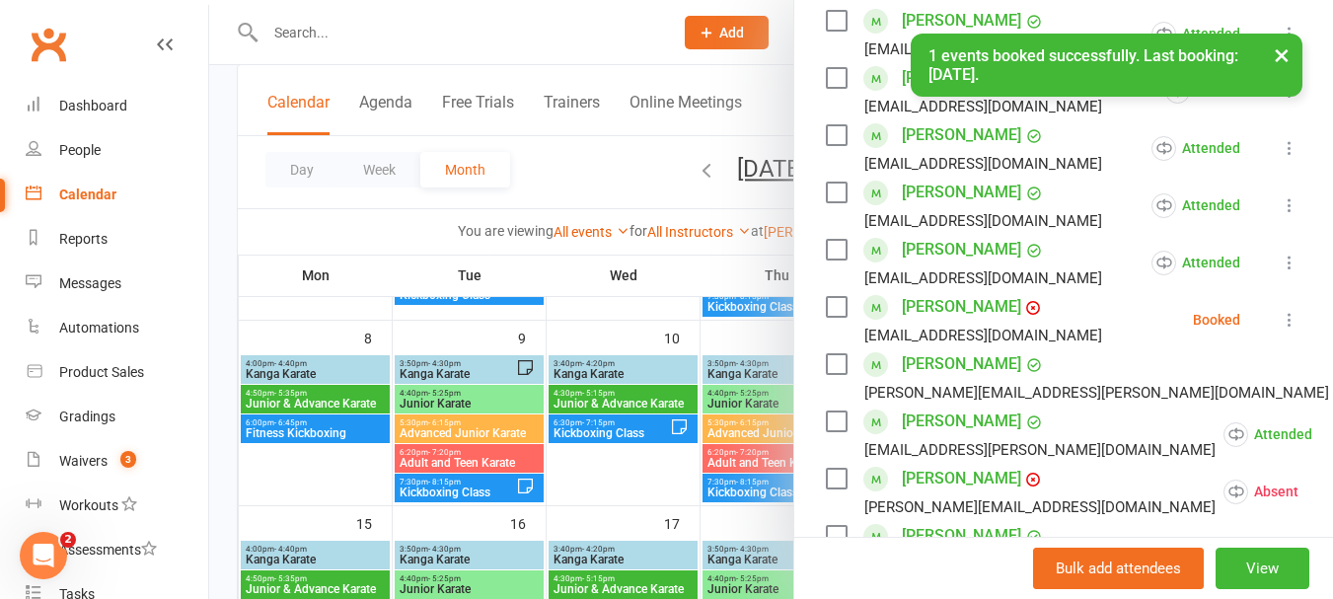
click at [828, 317] on label at bounding box center [836, 307] width 20 height 20
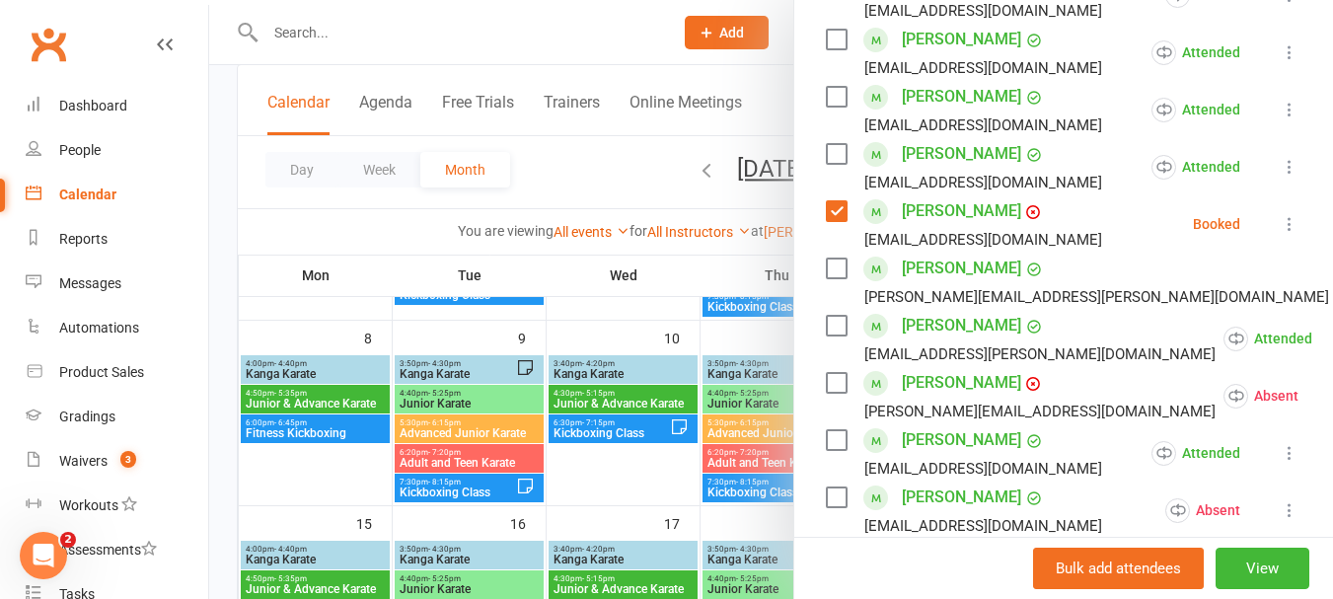
scroll to position [632, 0]
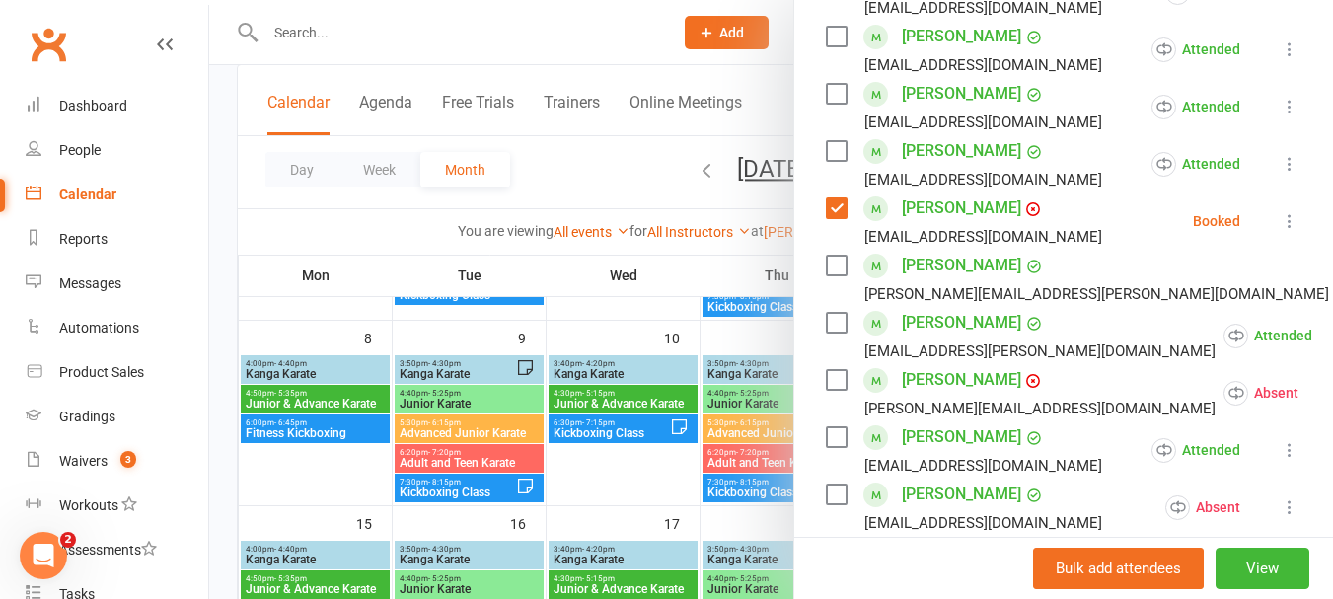
click at [829, 218] on label at bounding box center [836, 208] width 20 height 20
click at [1279, 231] on icon at bounding box center [1289, 221] width 20 height 20
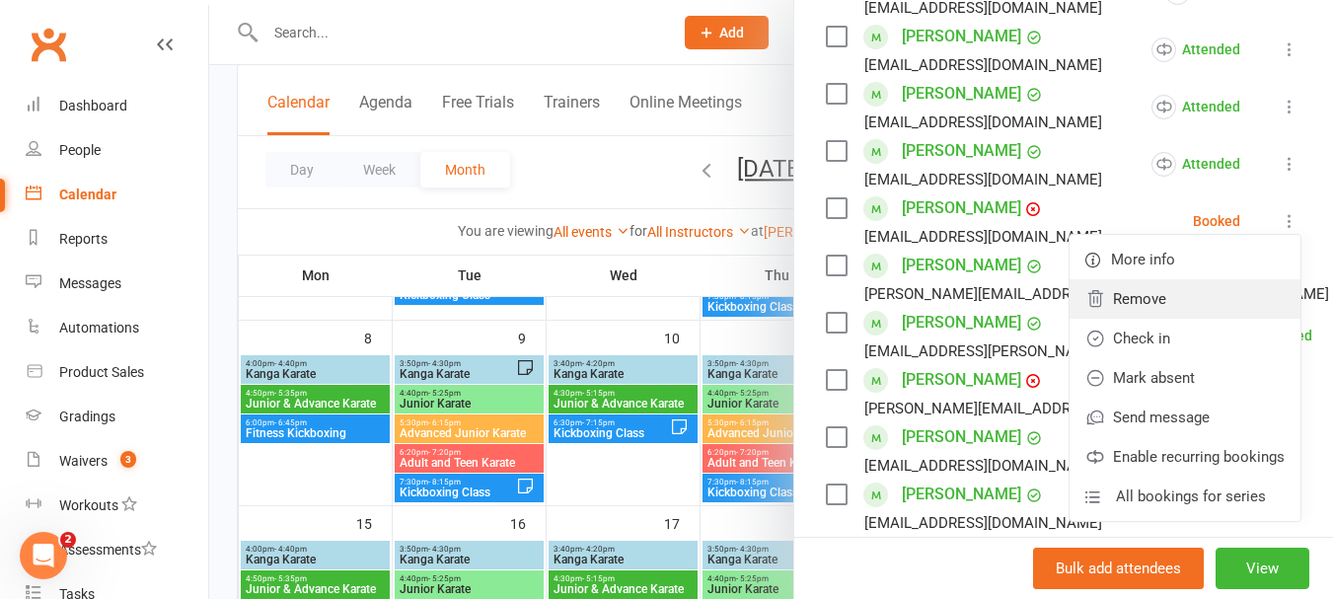
click at [1092, 319] on link "Remove" at bounding box center [1184, 298] width 231 height 39
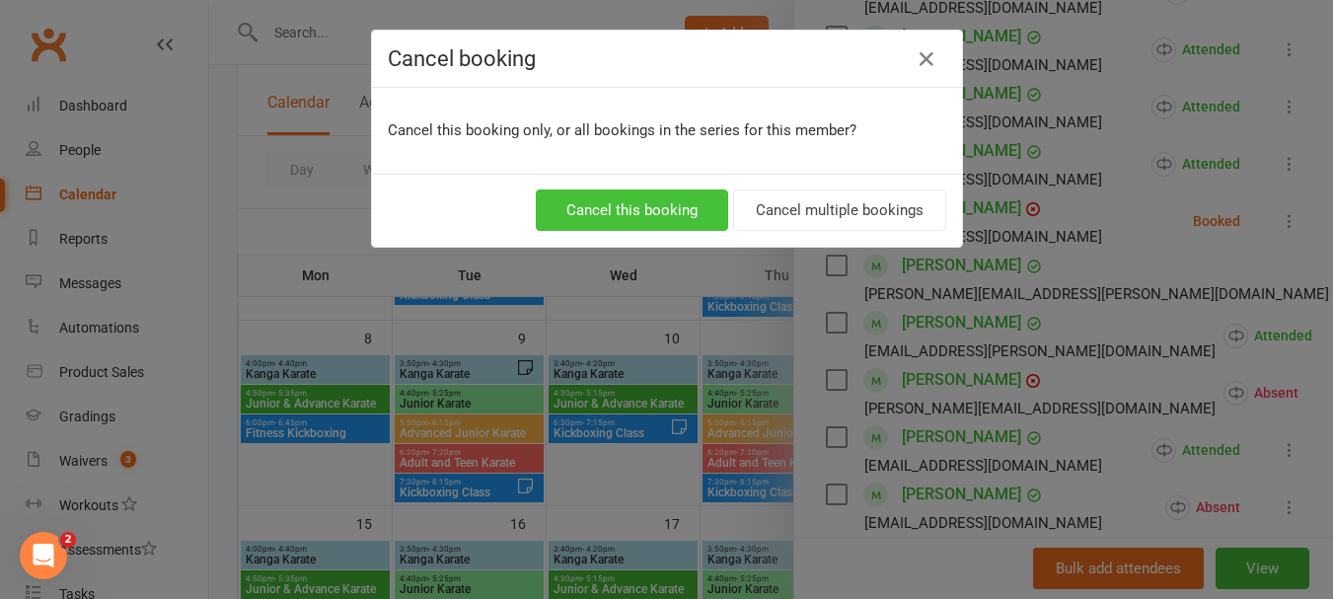
click at [613, 218] on button "Cancel this booking" at bounding box center [632, 209] width 192 height 41
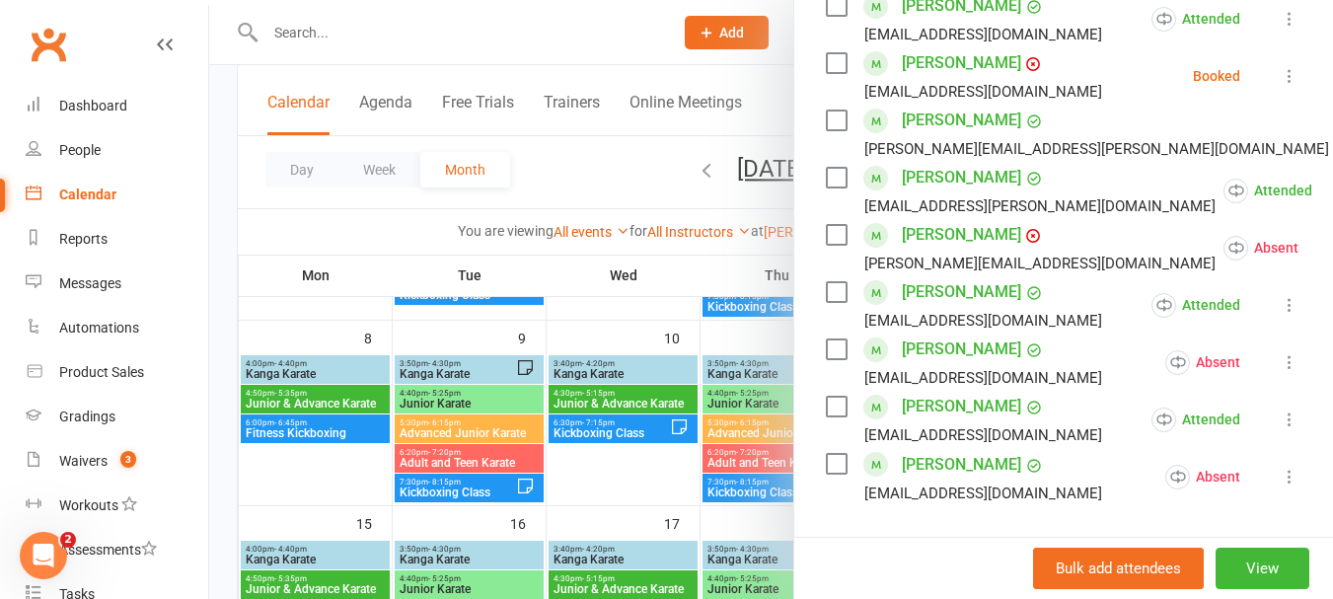
scroll to position [1027, 0]
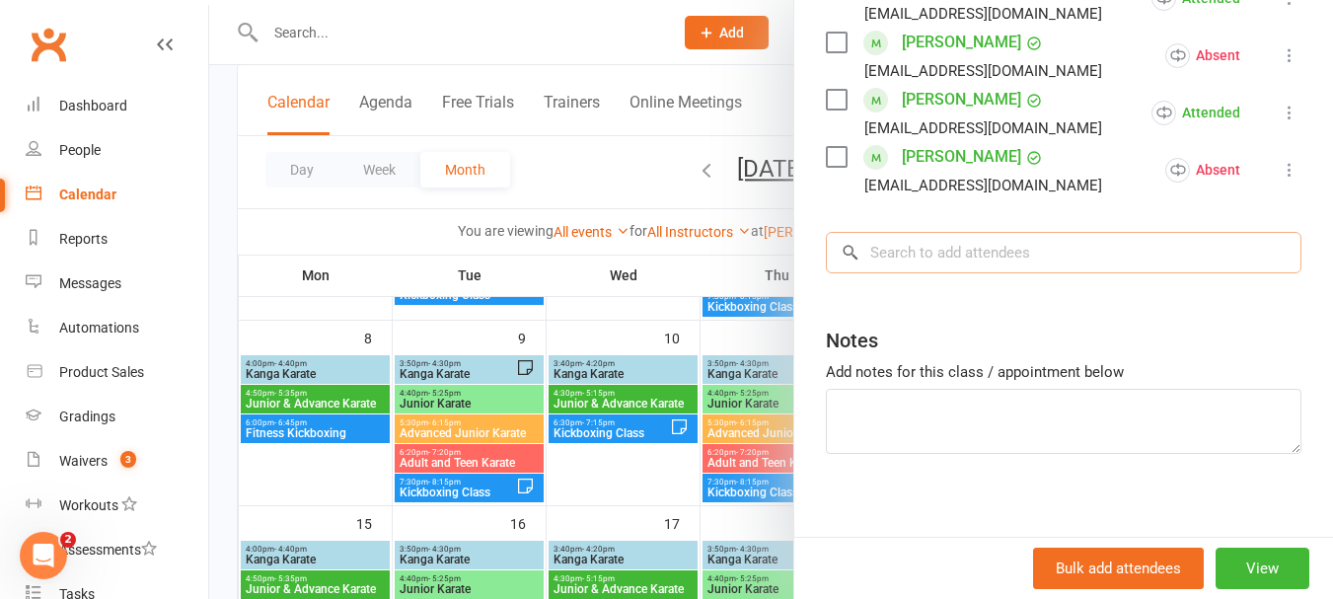
click at [1047, 273] on input "search" at bounding box center [1063, 252] width 475 height 41
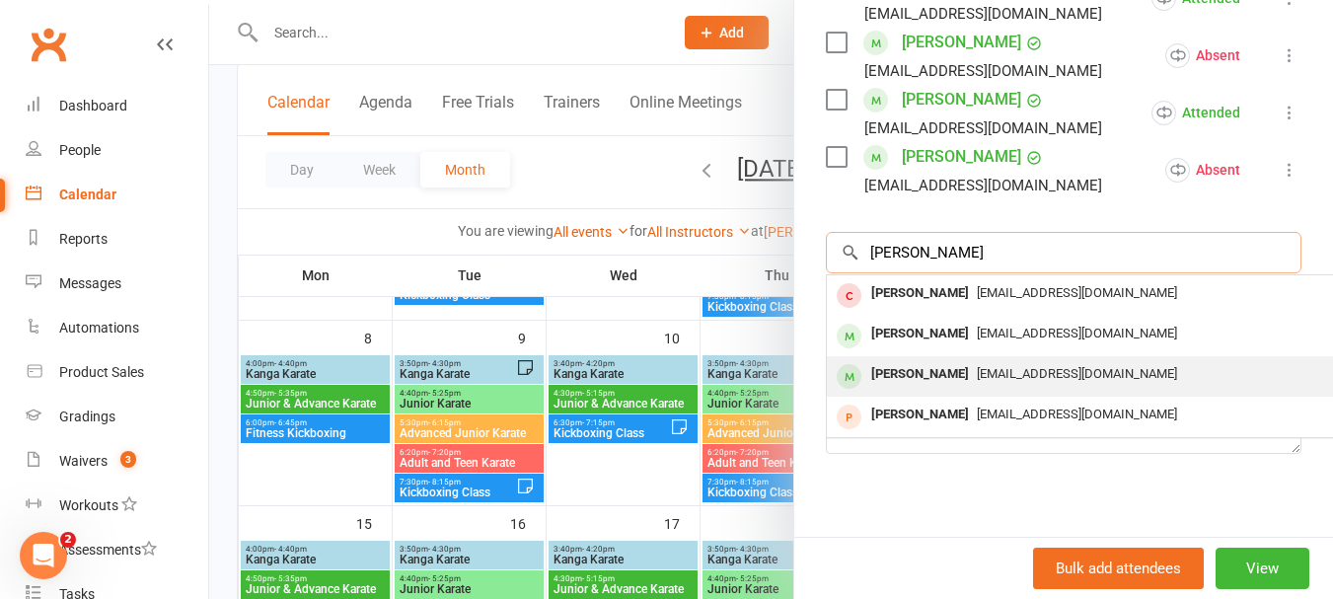
type input "[PERSON_NAME]"
click at [1009, 397] on div "[PERSON_NAME] [EMAIL_ADDRESS][DOMAIN_NAME]" at bounding box center [1122, 376] width 590 height 40
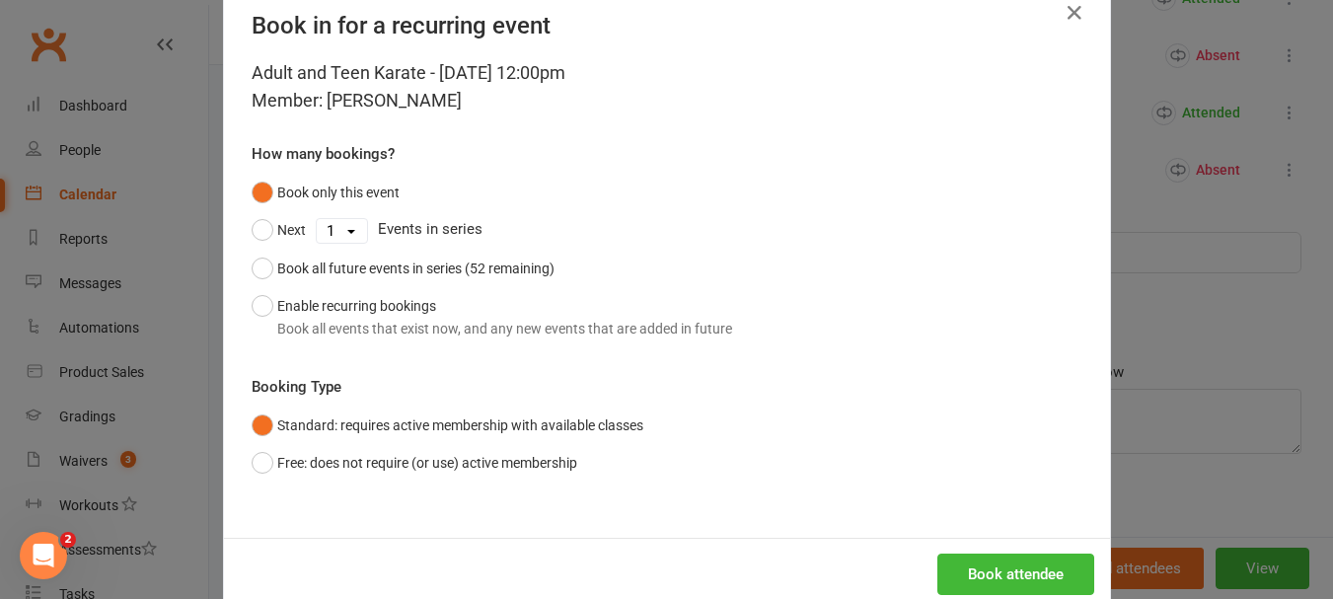
scroll to position [89, 0]
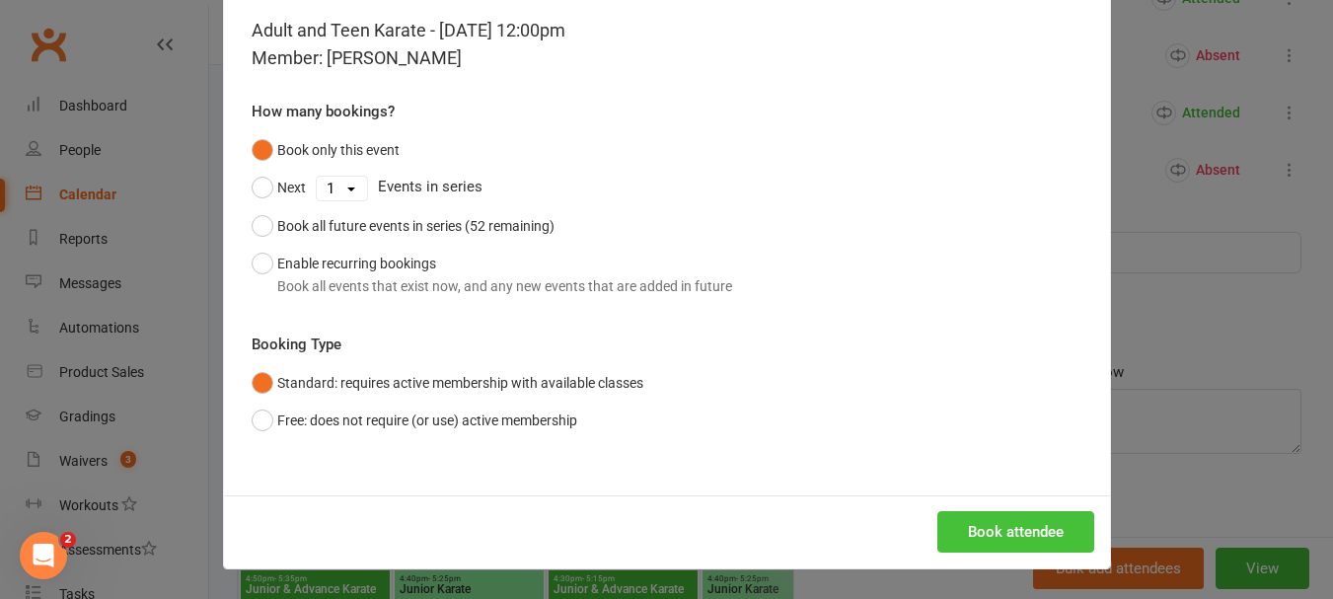
click at [990, 530] on button "Book attendee" at bounding box center [1015, 531] width 157 height 41
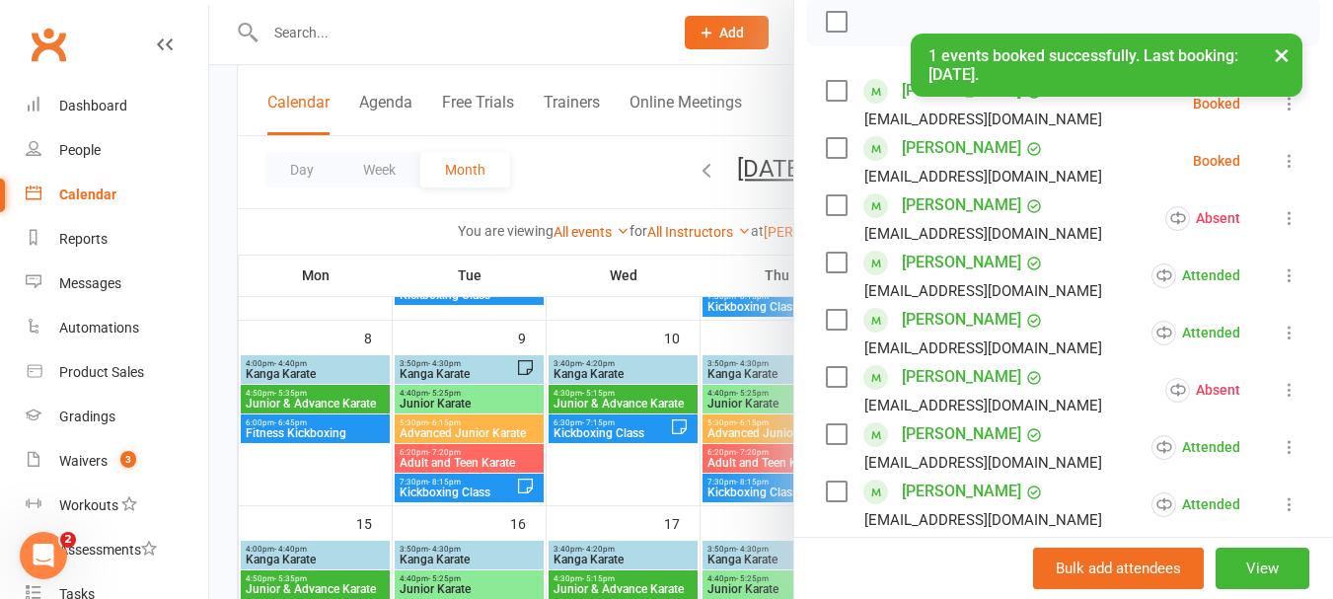
scroll to position [196, 0]
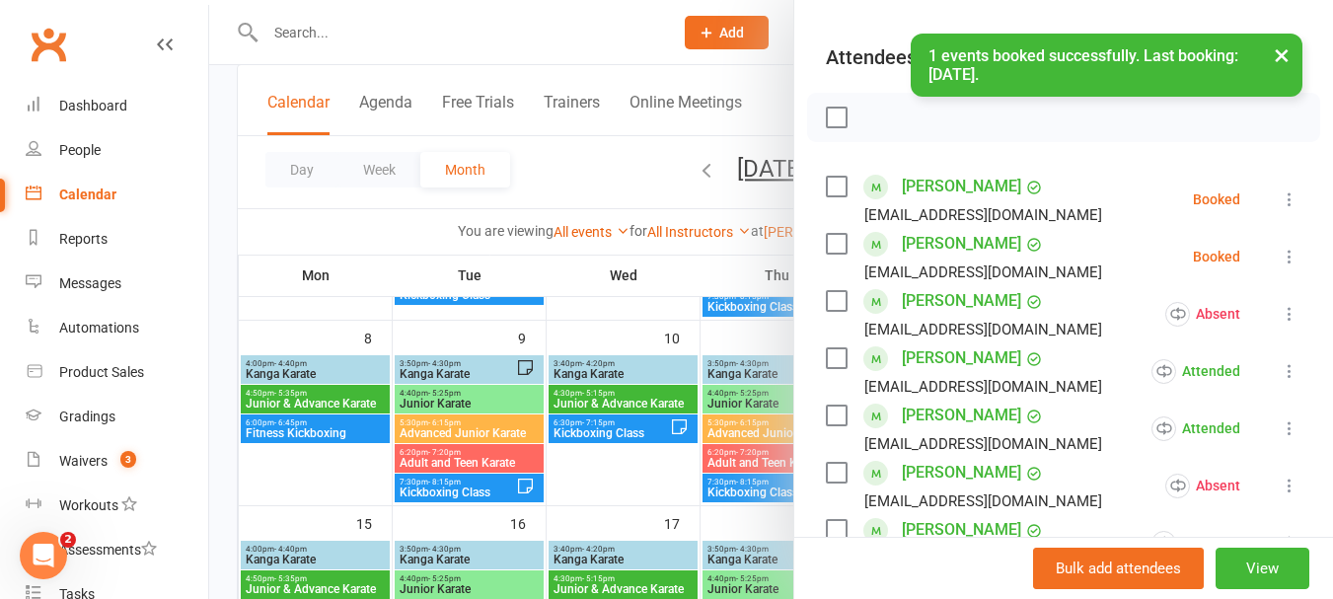
click at [826, 254] on label at bounding box center [836, 244] width 20 height 20
click at [830, 196] on label at bounding box center [836, 187] width 20 height 20
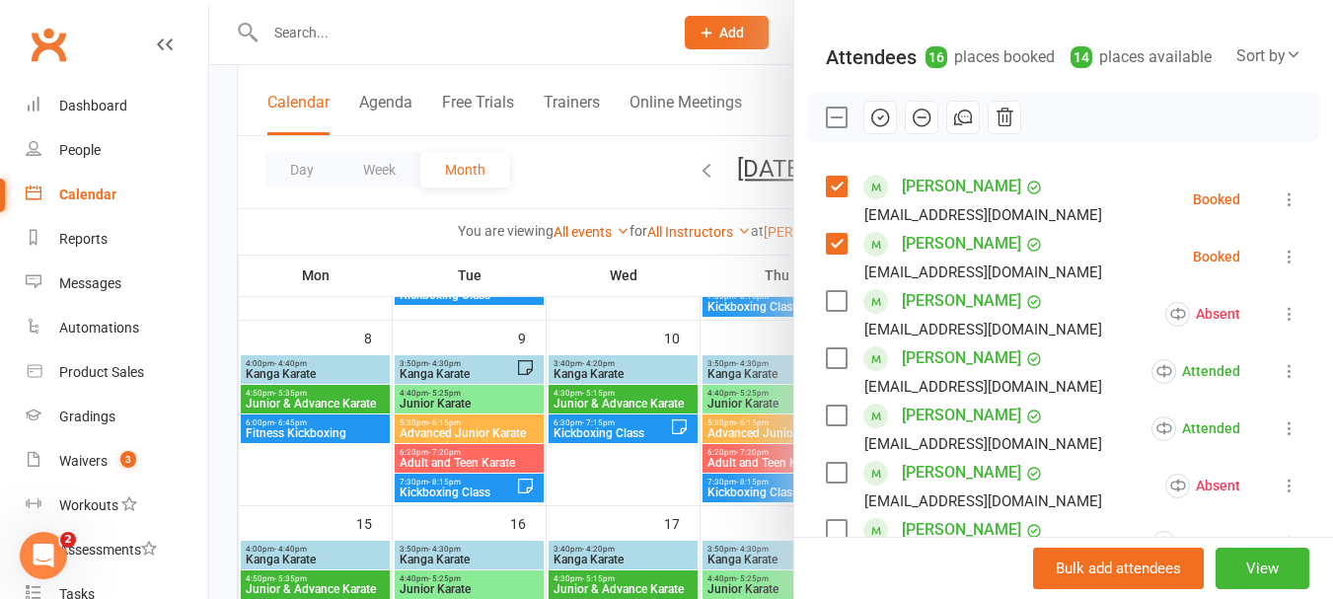
click at [873, 128] on icon "button" at bounding box center [880, 118] width 22 height 22
click at [831, 127] on label at bounding box center [836, 118] width 20 height 20
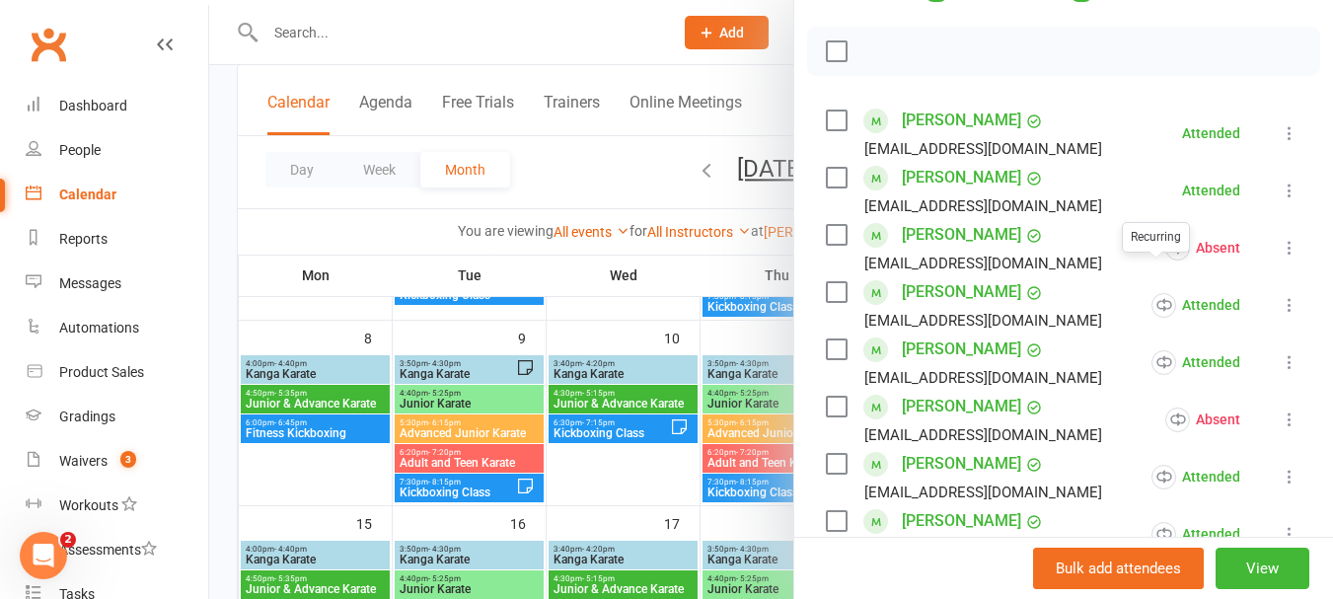
scroll to position [295, 0]
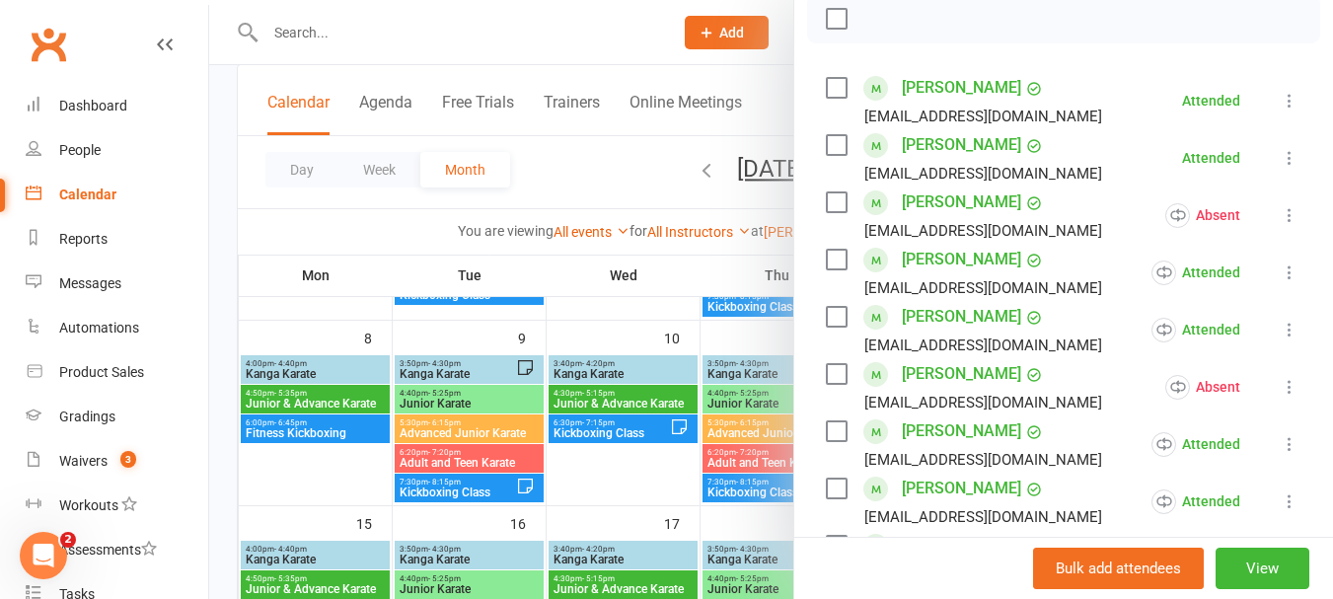
click at [1279, 282] on icon at bounding box center [1289, 272] width 20 height 20
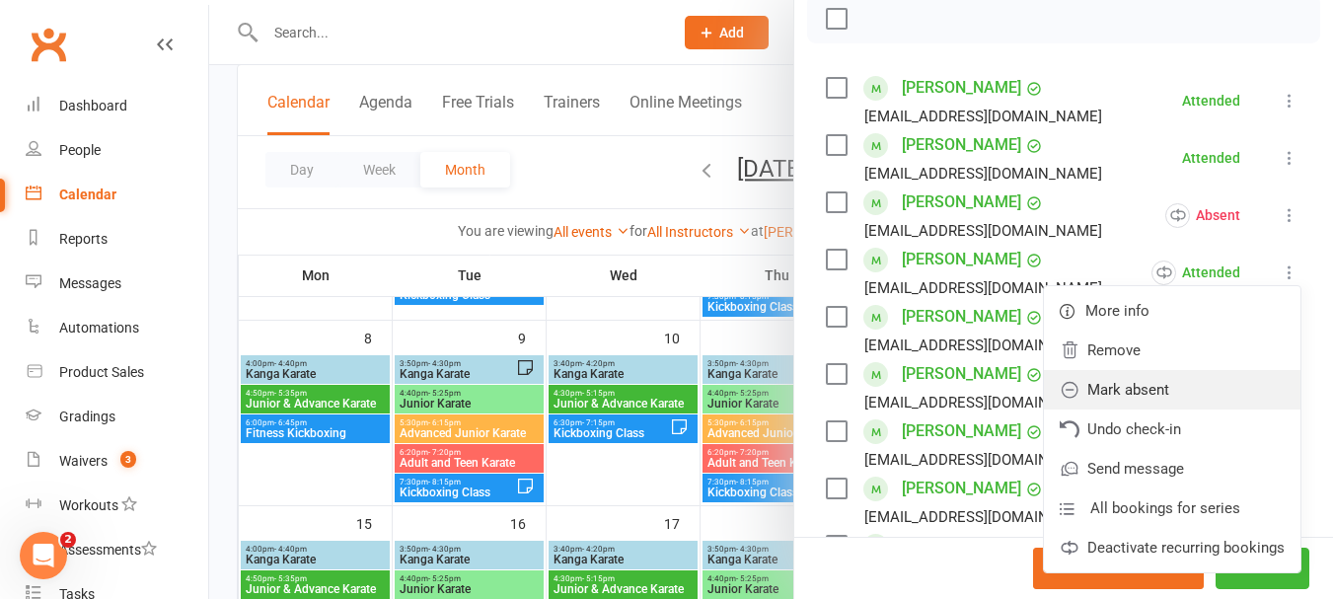
click at [1097, 408] on link "Mark absent" at bounding box center [1172, 389] width 256 height 39
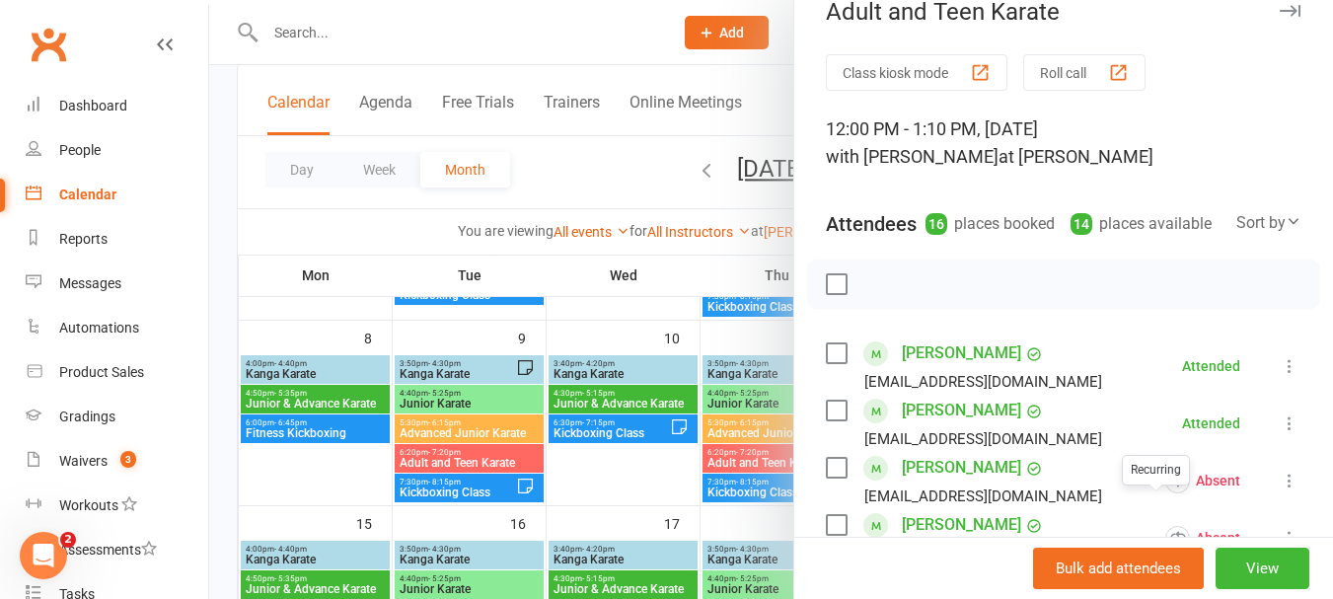
scroll to position [0, 0]
